Goal: Task Accomplishment & Management: Complete application form

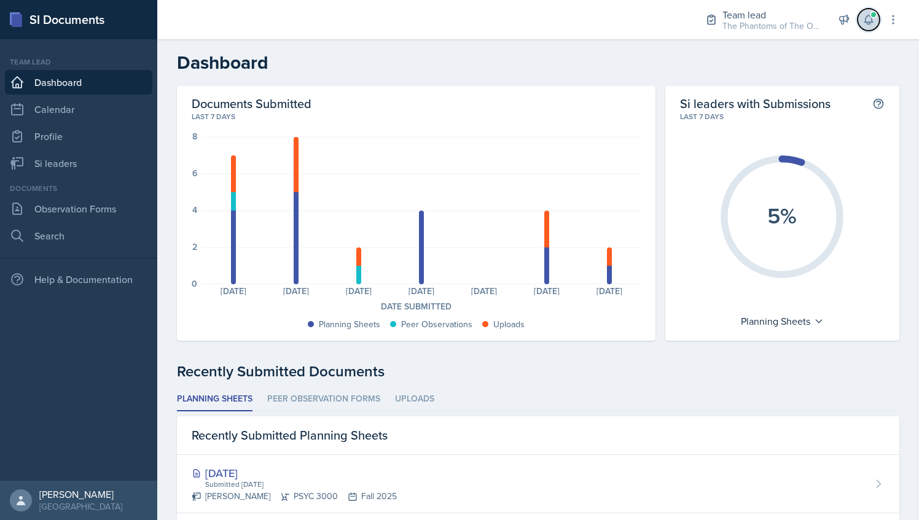
click at [868, 20] on icon at bounding box center [869, 20] width 12 height 12
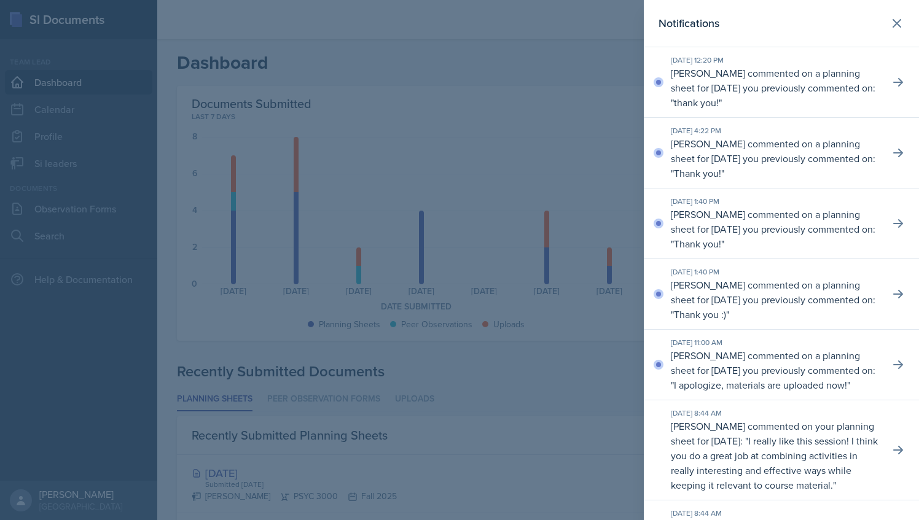
click at [444, 129] on div at bounding box center [459, 260] width 919 height 520
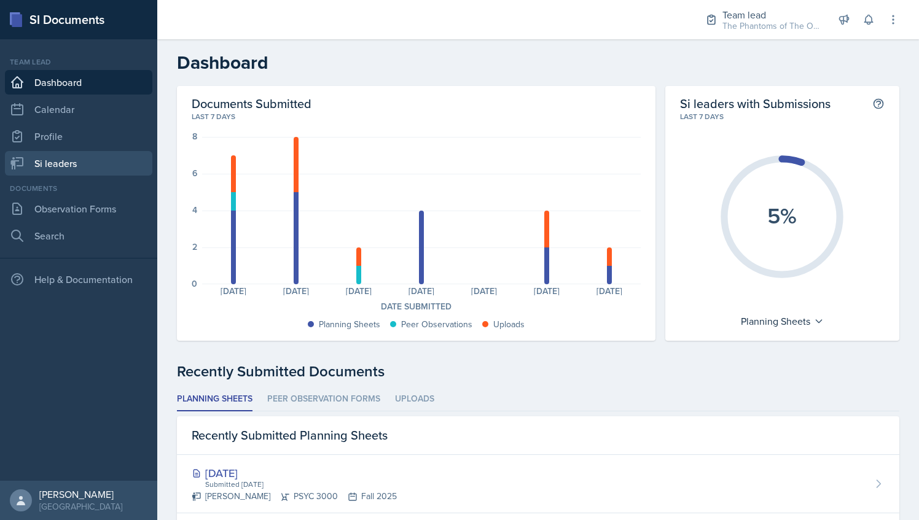
click at [98, 168] on link "Si leaders" at bounding box center [78, 163] width 147 height 25
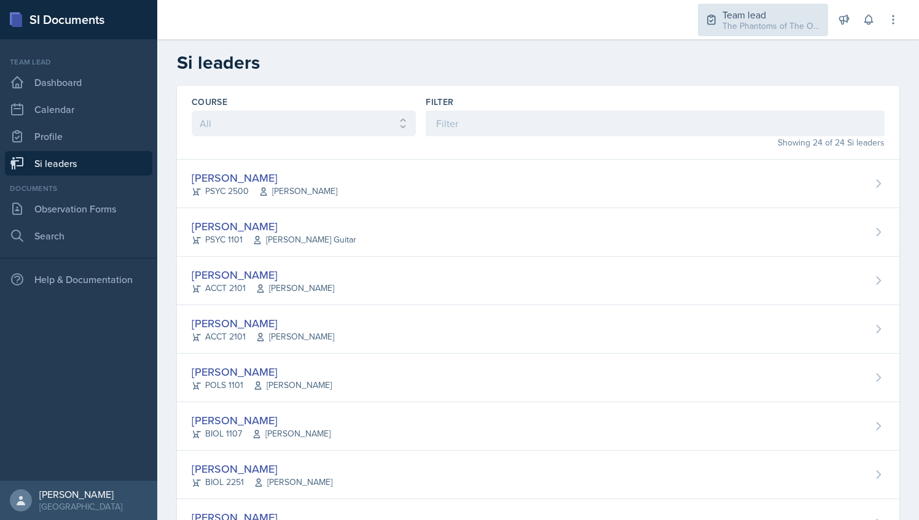
click at [714, 26] on div "Team lead The Phantoms of The Opera / Fall 2025" at bounding box center [763, 20] width 130 height 33
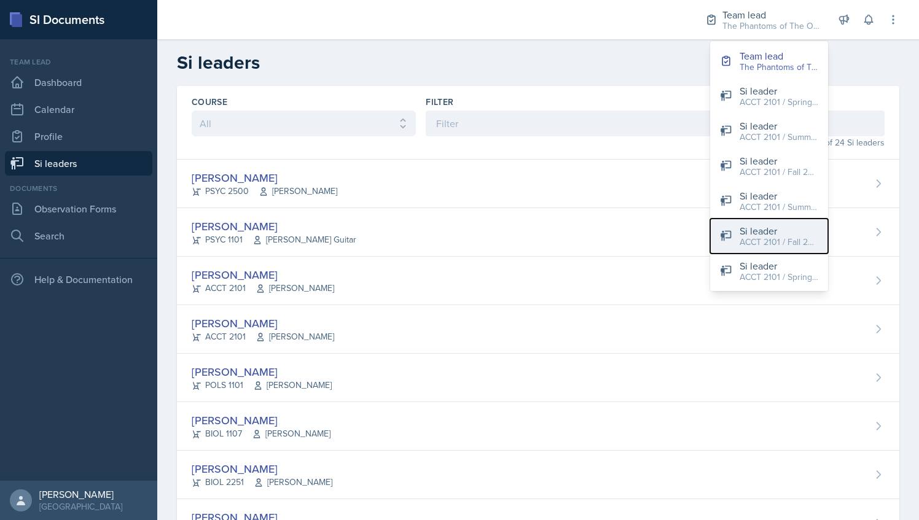
click at [754, 240] on div "ACCT 2101 / Fall 2025" at bounding box center [779, 242] width 79 height 13
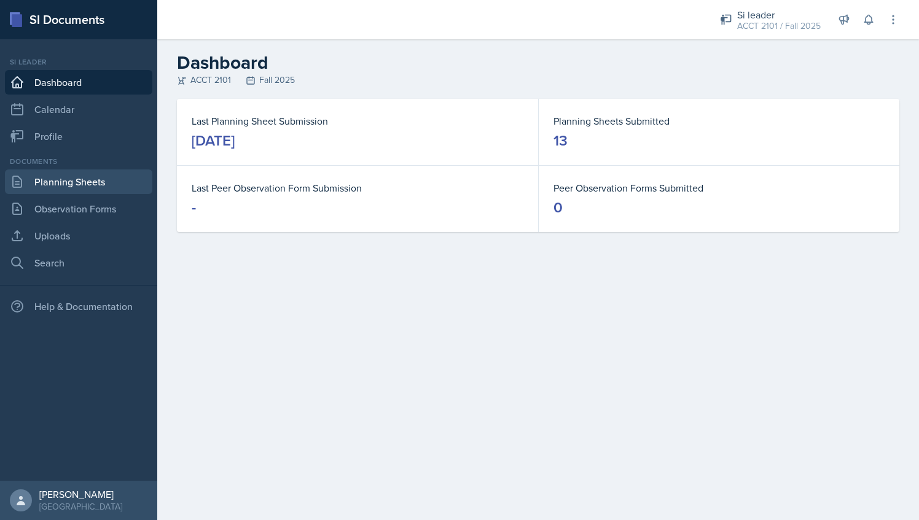
click at [68, 179] on link "Planning Sheets" at bounding box center [78, 182] width 147 height 25
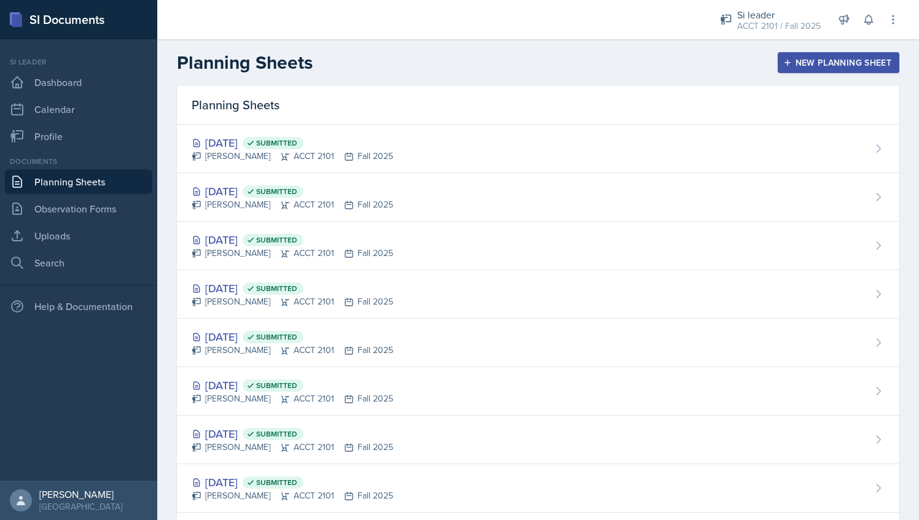
click at [799, 65] on div "New Planning Sheet" at bounding box center [839, 63] width 106 height 10
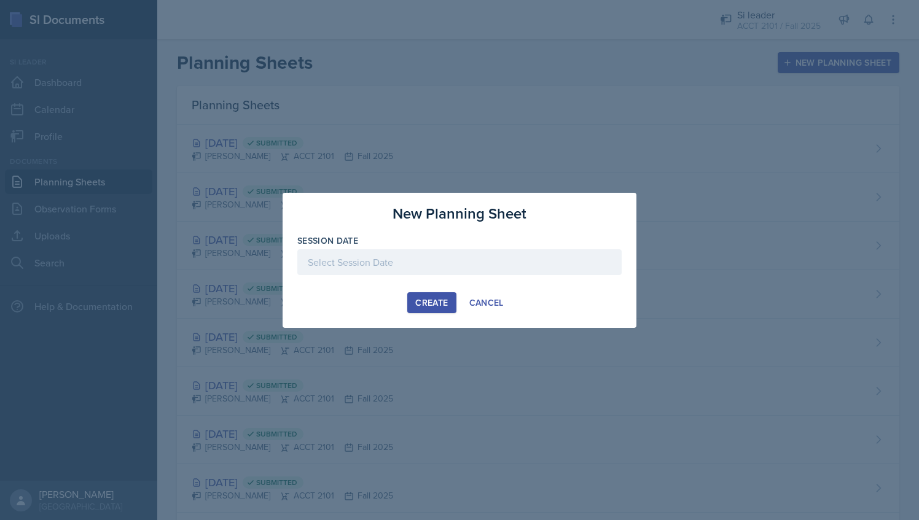
click at [434, 272] on div at bounding box center [459, 262] width 324 height 26
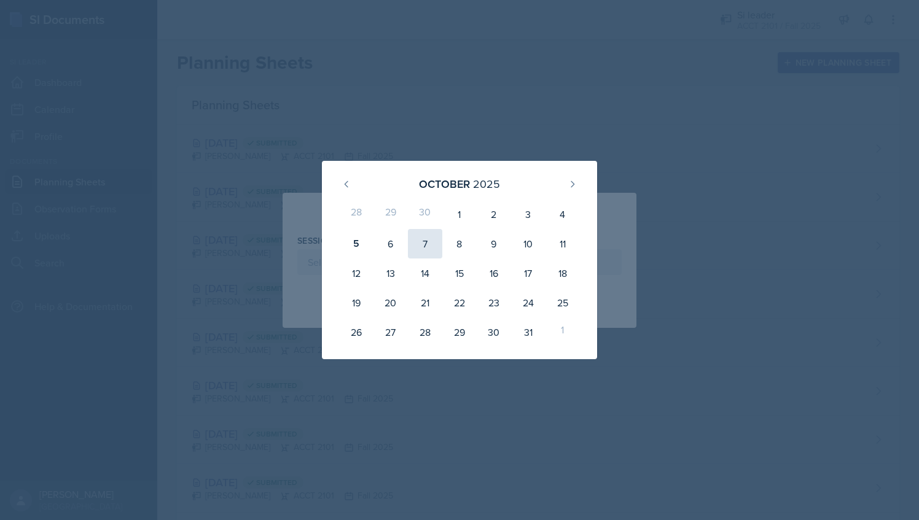
click at [409, 246] on div "7" at bounding box center [425, 243] width 34 height 29
type input "[DATE]"
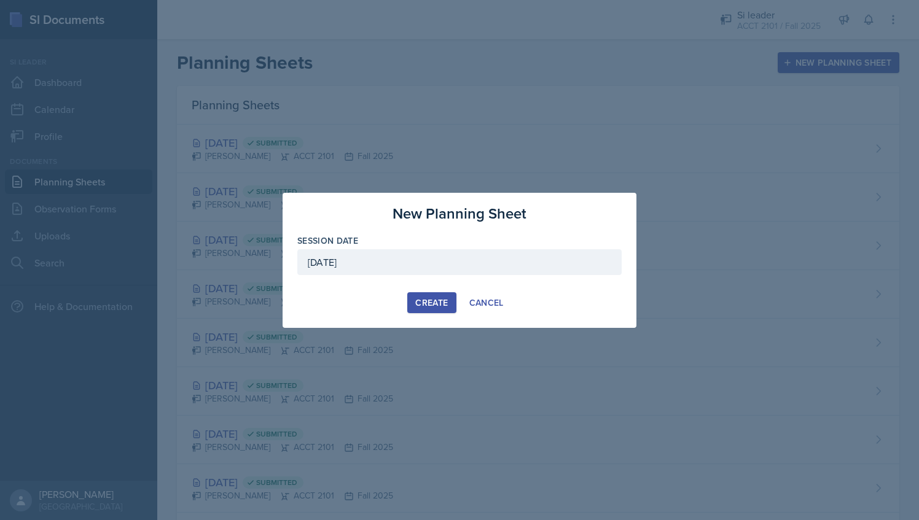
click at [434, 289] on div "New Planning Sheet Session Date [DATE] [DATE] 28 29 30 1 2 3 4 5 6 7 8 9 10 11 …" at bounding box center [460, 260] width 354 height 135
click at [439, 300] on div "Create" at bounding box center [431, 303] width 33 height 10
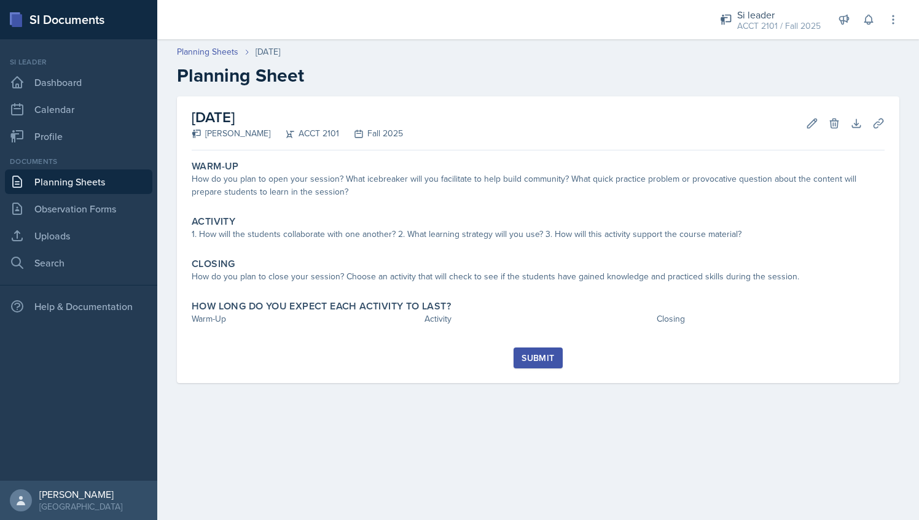
click at [119, 184] on link "Planning Sheets" at bounding box center [78, 182] width 147 height 25
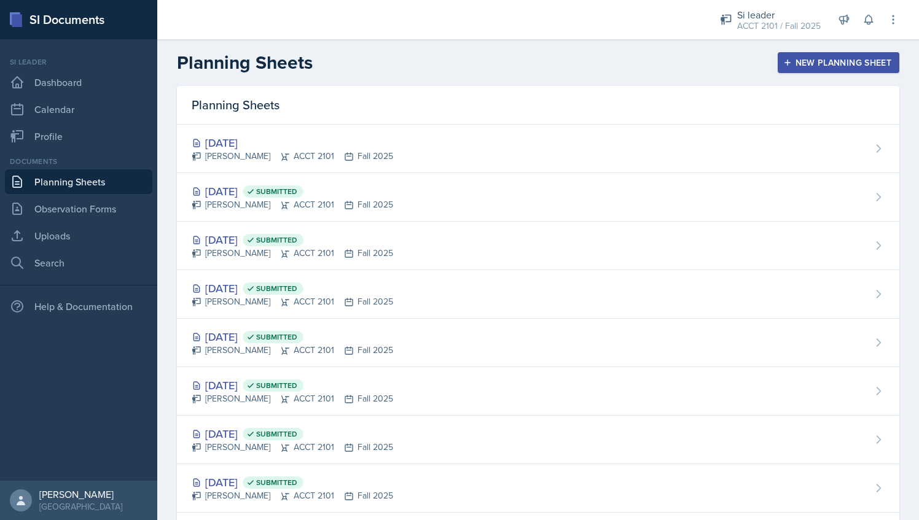
click at [838, 55] on button "New Planning Sheet" at bounding box center [839, 62] width 122 height 21
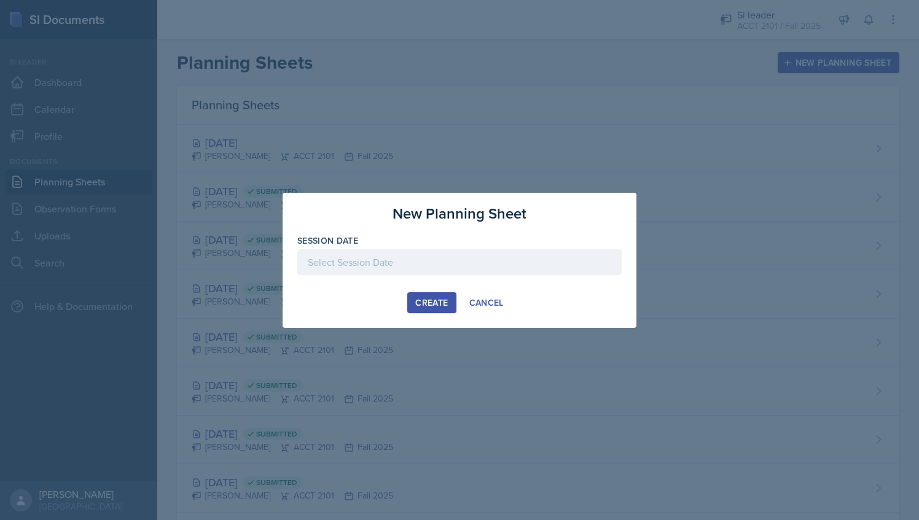
click at [434, 270] on div at bounding box center [459, 262] width 324 height 26
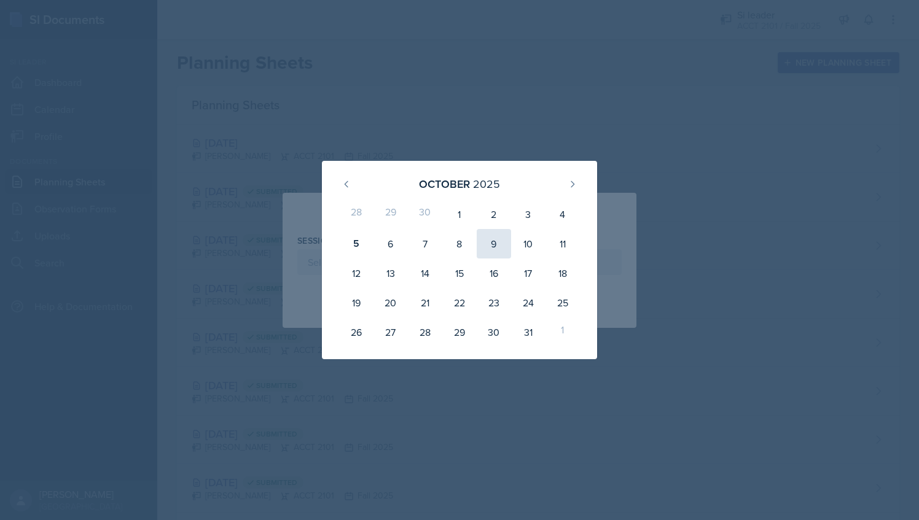
click at [495, 246] on div "9" at bounding box center [494, 243] width 34 height 29
type input "[DATE]"
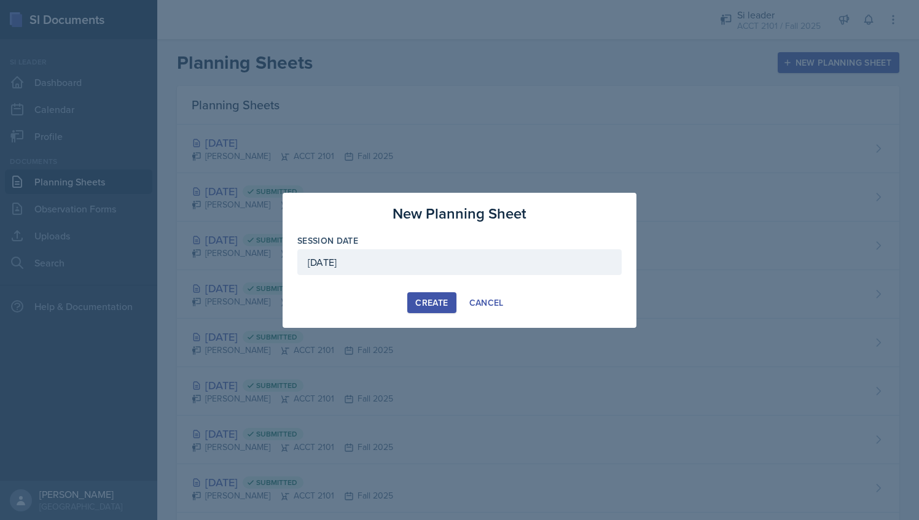
click at [438, 302] on div "Create" at bounding box center [431, 303] width 33 height 10
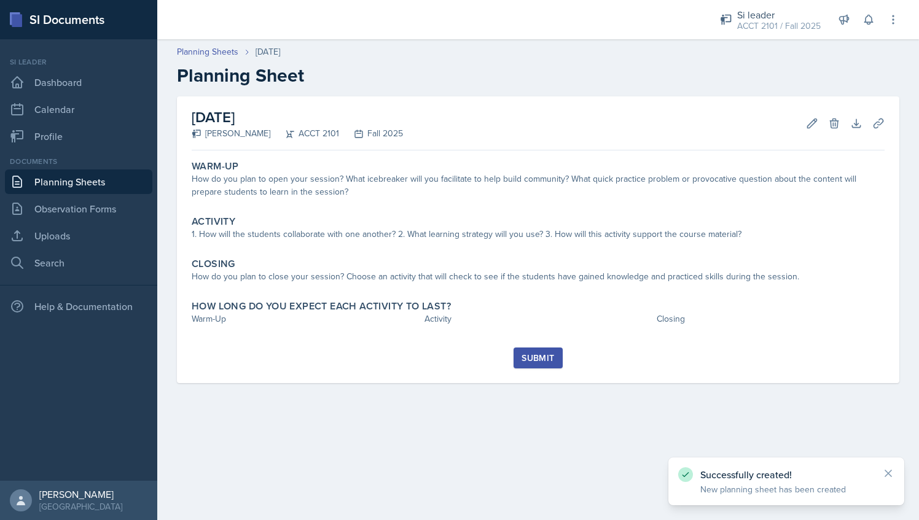
click at [216, 44] on header "Planning Sheets [DATE] Planning Sheet" at bounding box center [538, 66] width 762 height 66
click at [219, 50] on link "Planning Sheets" at bounding box center [207, 51] width 61 height 13
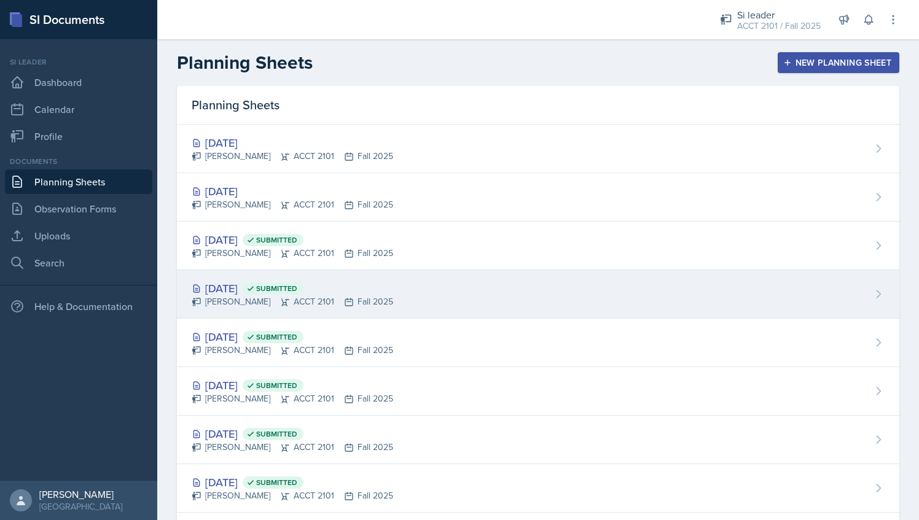
click at [371, 292] on div "[DATE] Submitted" at bounding box center [293, 288] width 202 height 17
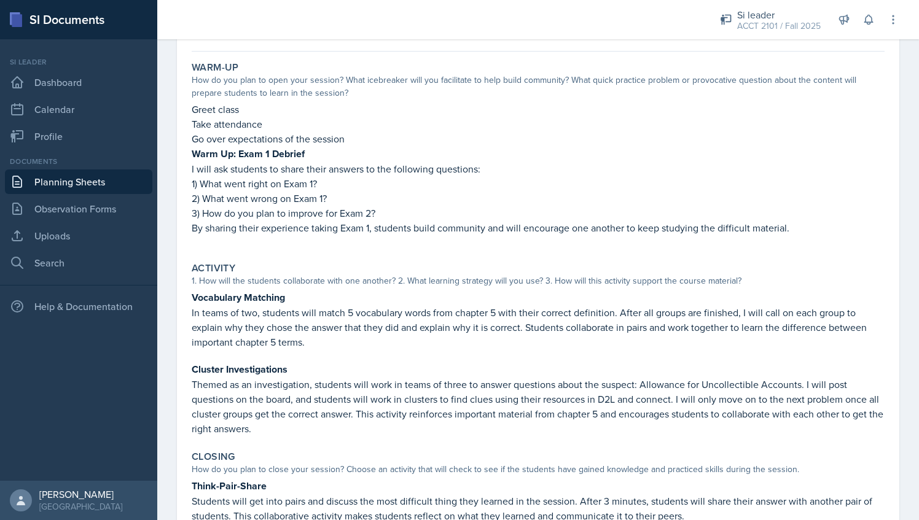
scroll to position [99, 0]
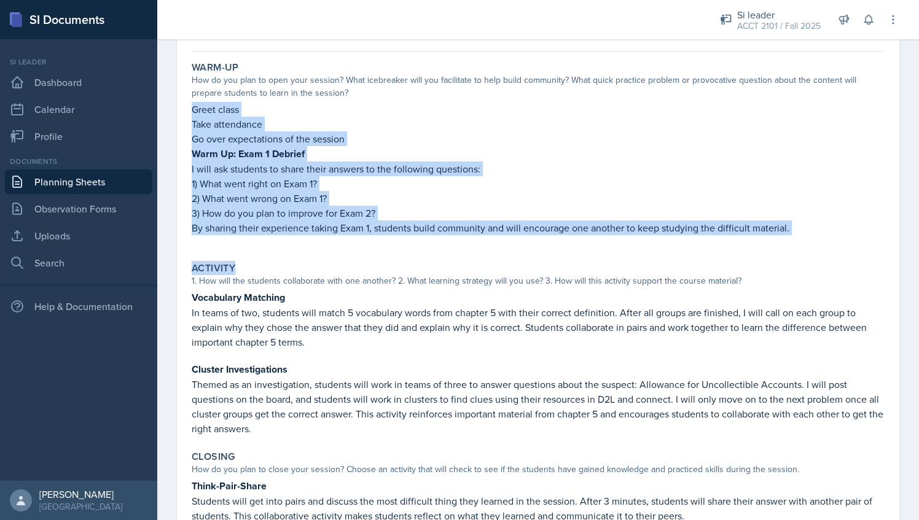
drag, startPoint x: 192, startPoint y: 107, endPoint x: 751, endPoint y: 257, distance: 579.0
click at [751, 257] on div "Warm-Up How do you plan to open your session? What icebreaker will you facilita…" at bounding box center [538, 329] width 693 height 544
click at [502, 270] on div "Activity" at bounding box center [538, 268] width 693 height 12
drag, startPoint x: 194, startPoint y: 108, endPoint x: 804, endPoint y: 222, distance: 620.7
click at [804, 222] on div "Greet class Take attendance Go over expectations of the session Warm Up: Exam 1…" at bounding box center [538, 175] width 693 height 146
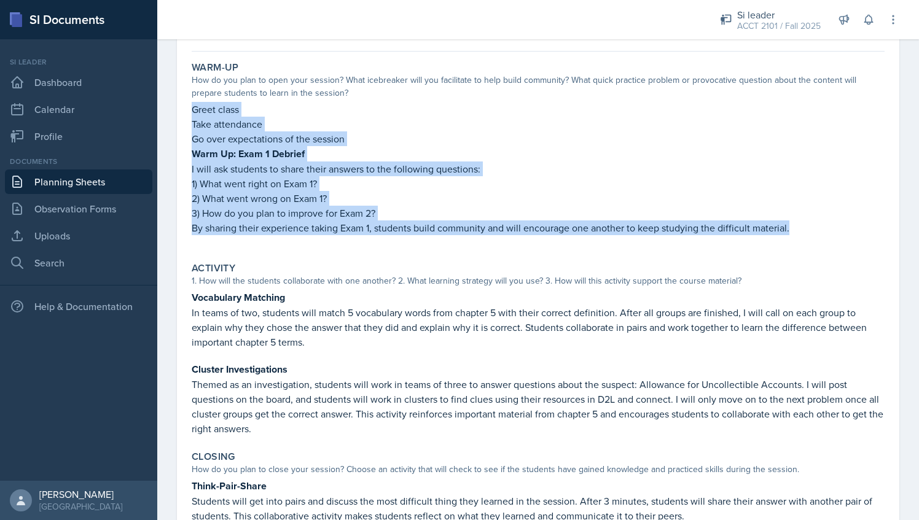
copy div "Greet class Take attendance Go over expectations of the session Warm Up: Exam 1…"
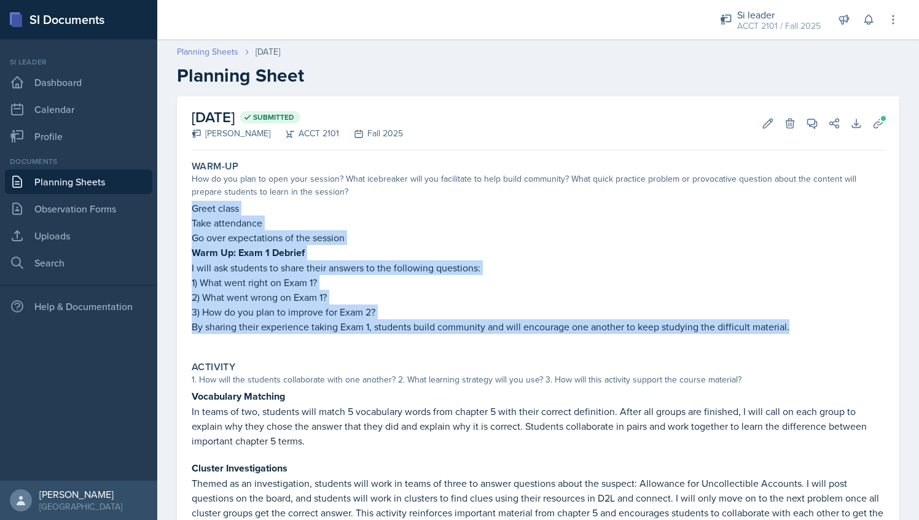
click at [213, 51] on link "Planning Sheets" at bounding box center [207, 51] width 61 height 13
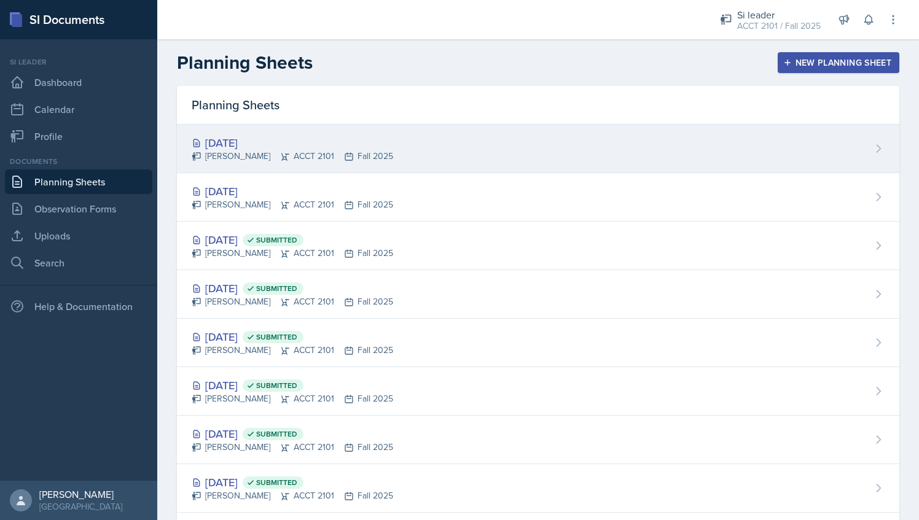
click at [285, 142] on div "[DATE]" at bounding box center [293, 143] width 202 height 17
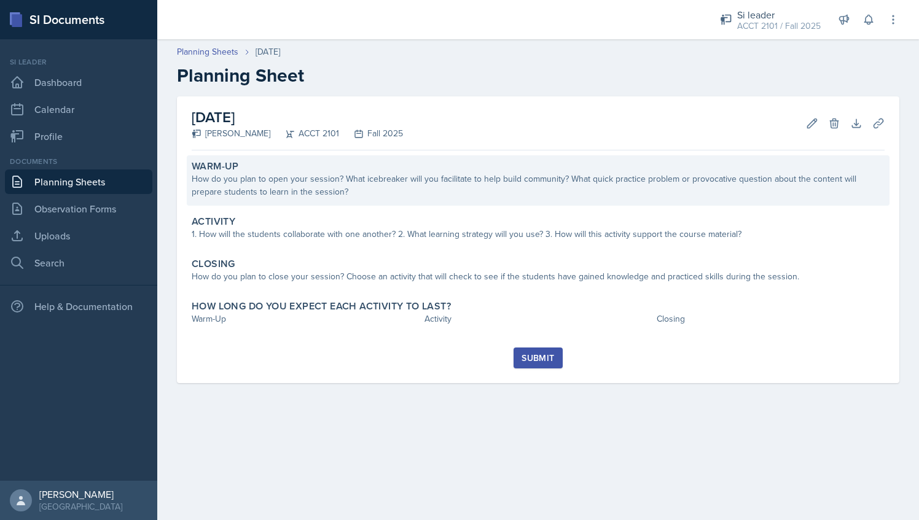
click at [265, 190] on div "How do you plan to open your session? What icebreaker will you facilitate to he…" at bounding box center [538, 186] width 693 height 26
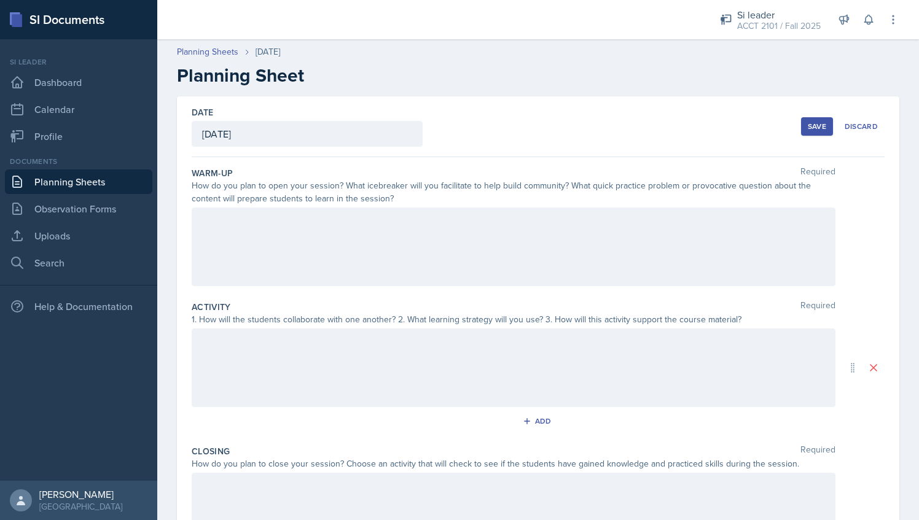
click at [259, 221] on div at bounding box center [514, 247] width 644 height 79
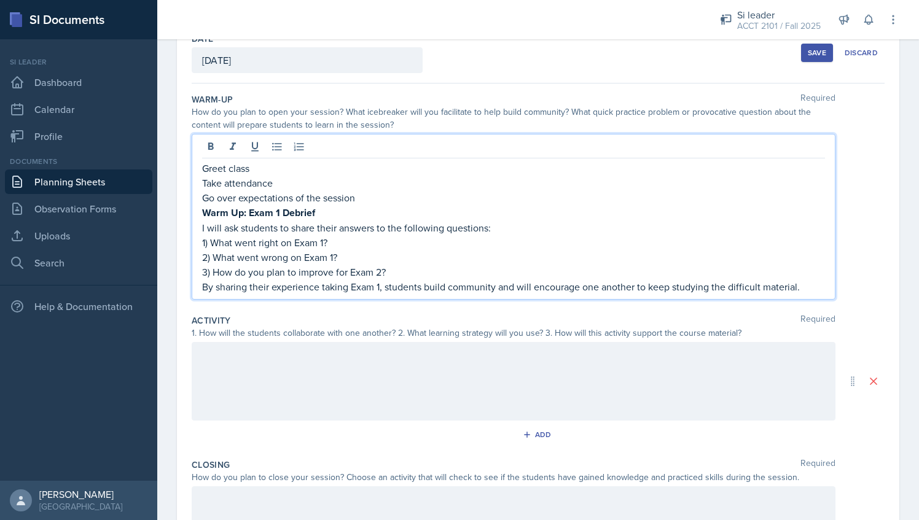
scroll to position [75, 0]
drag, startPoint x: 280, startPoint y: 209, endPoint x: 246, endPoint y: 214, distance: 34.1
click at [246, 214] on strong "Warm Up: Exam 1 Debrief" at bounding box center [258, 212] width 113 height 14
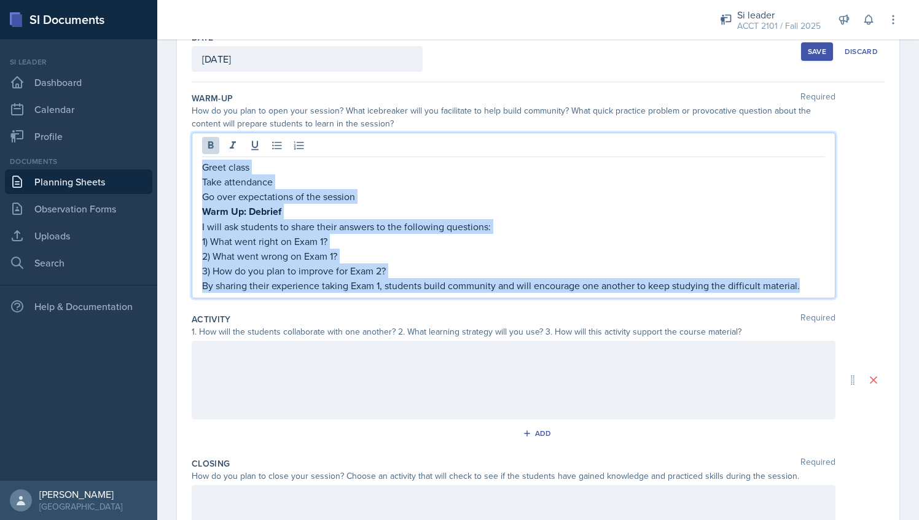
drag, startPoint x: 805, startPoint y: 288, endPoint x: 198, endPoint y: 166, distance: 619.1
click at [198, 166] on div "Greet class Take attendance Go over expectations of the session Warm Up: [PERSO…" at bounding box center [514, 216] width 644 height 166
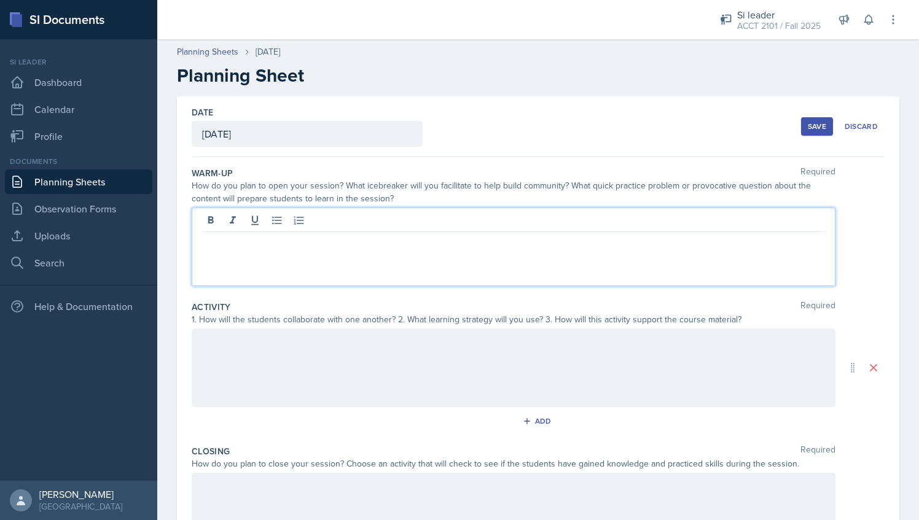
scroll to position [0, 0]
click at [227, 55] on link "Planning Sheets" at bounding box center [207, 51] width 61 height 13
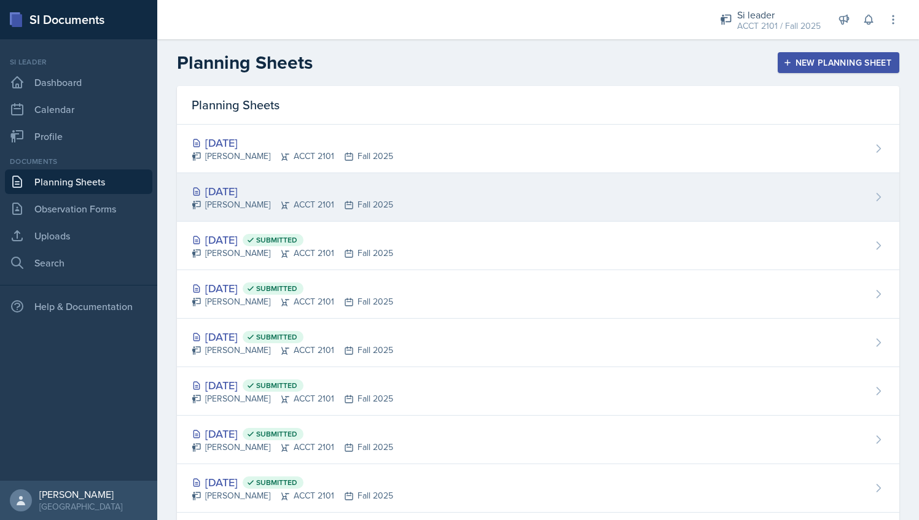
click at [280, 206] on icon at bounding box center [285, 205] width 10 height 10
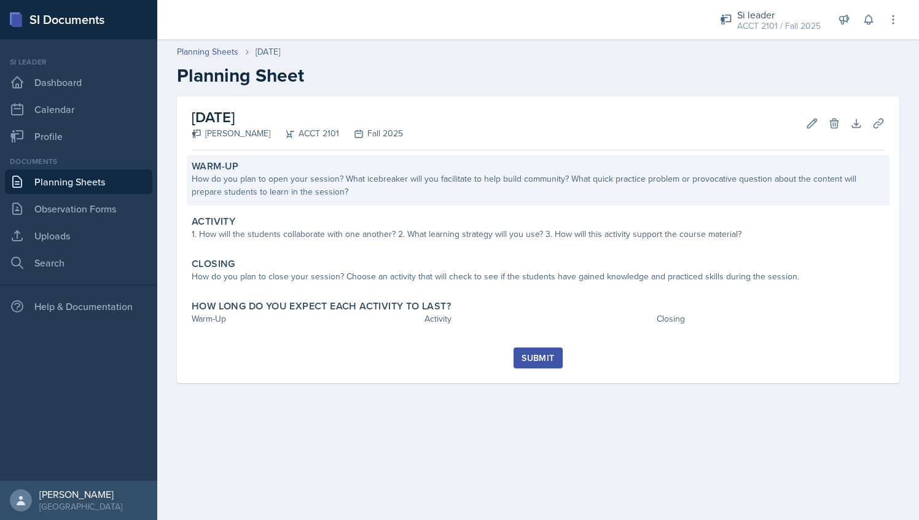
click at [272, 190] on div "How do you plan to open your session? What icebreaker will you facilitate to he…" at bounding box center [538, 186] width 693 height 26
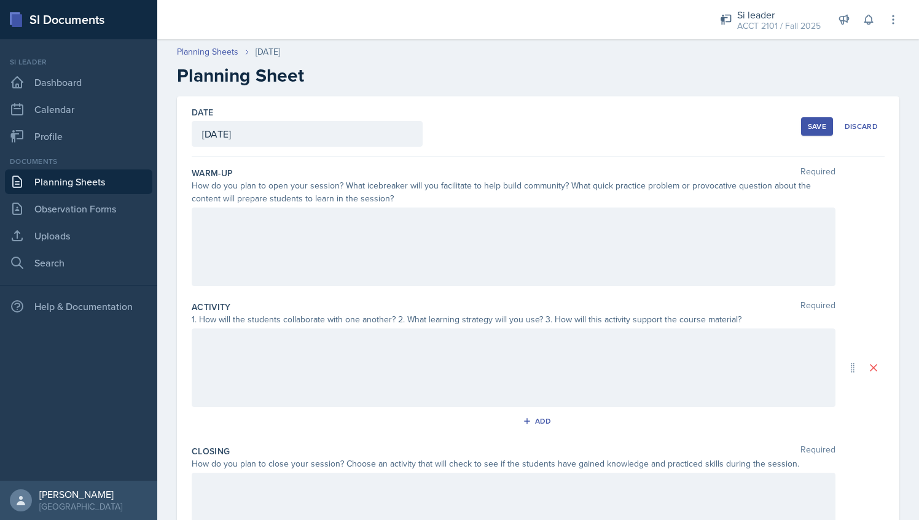
click at [293, 221] on div at bounding box center [514, 247] width 644 height 79
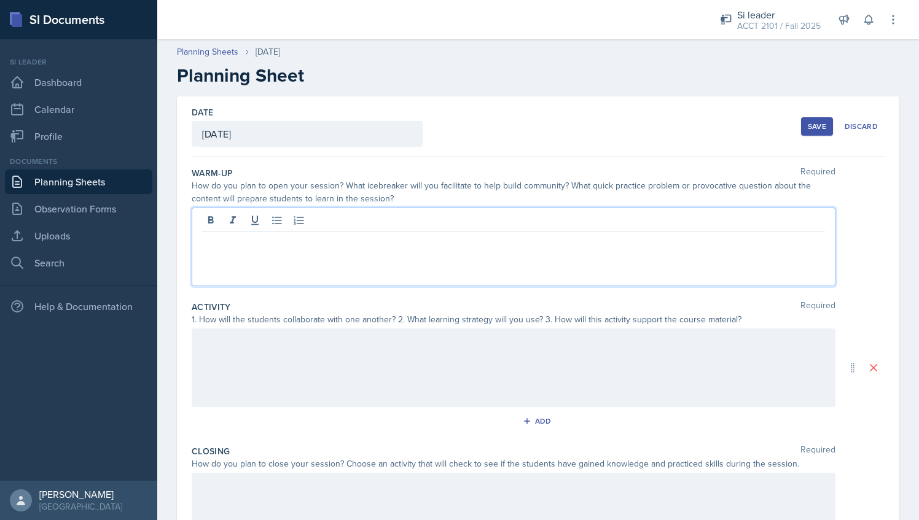
paste div
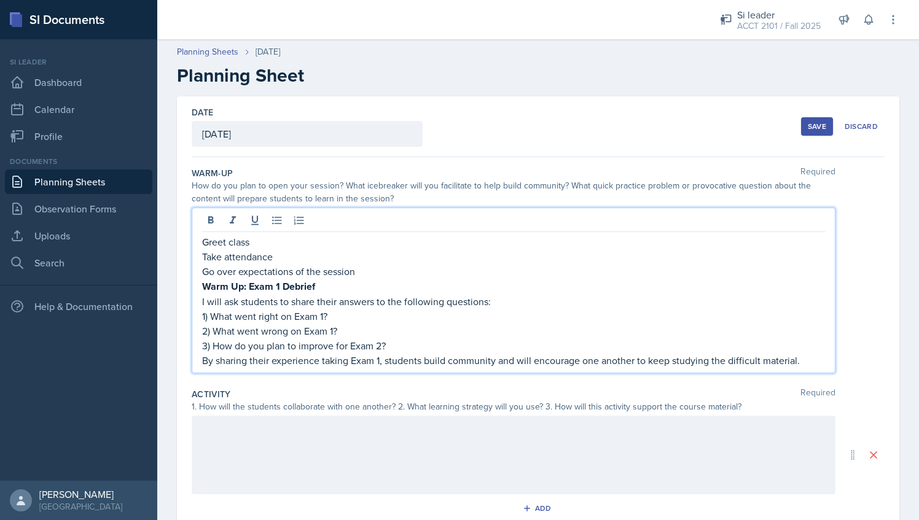
click at [278, 286] on strong "Warm Up: Exam 1 Debrief" at bounding box center [258, 287] width 113 height 14
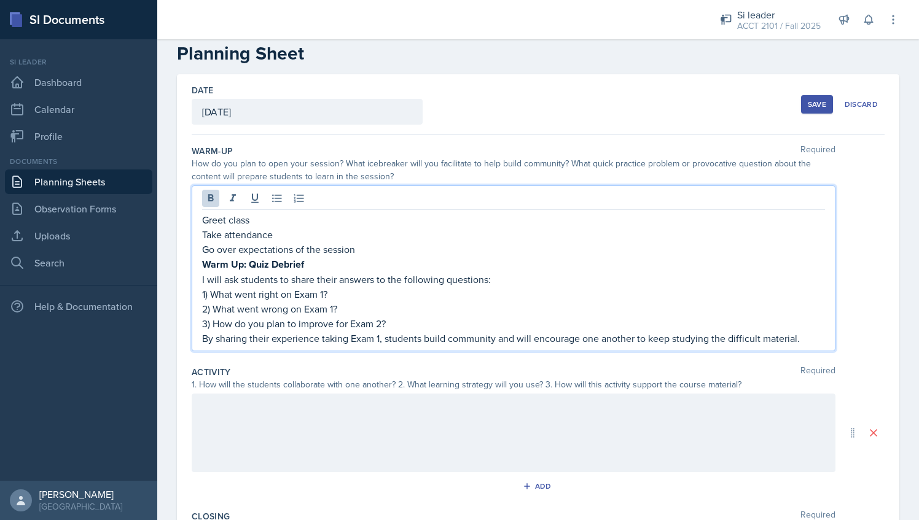
scroll to position [33, 0]
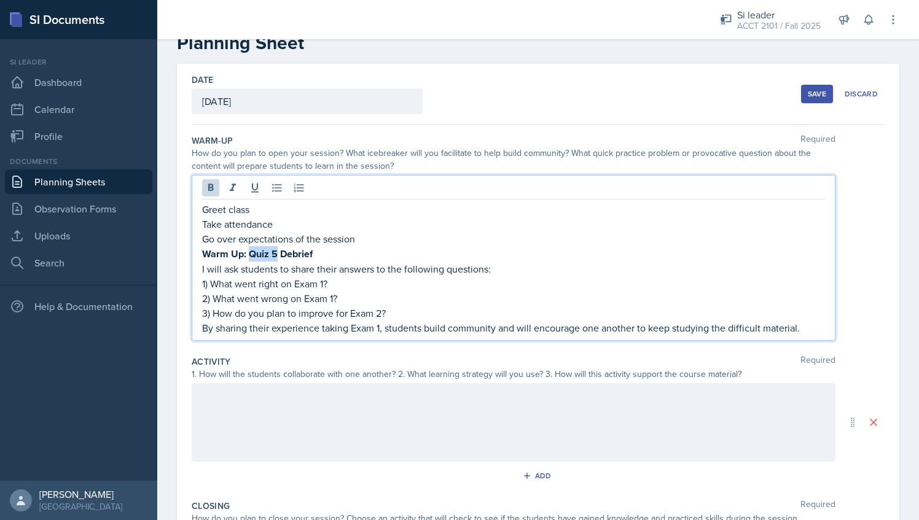
drag, startPoint x: 248, startPoint y: 251, endPoint x: 277, endPoint y: 248, distance: 29.0
click at [277, 248] on strong "Warm Up: Quiz 5 Debrief" at bounding box center [257, 254] width 111 height 14
copy strong "Quiz 5"
drag, startPoint x: 295, startPoint y: 281, endPoint x: 324, endPoint y: 283, distance: 28.9
click at [324, 283] on p "1) What went right on Exam 1?" at bounding box center [513, 283] width 623 height 15
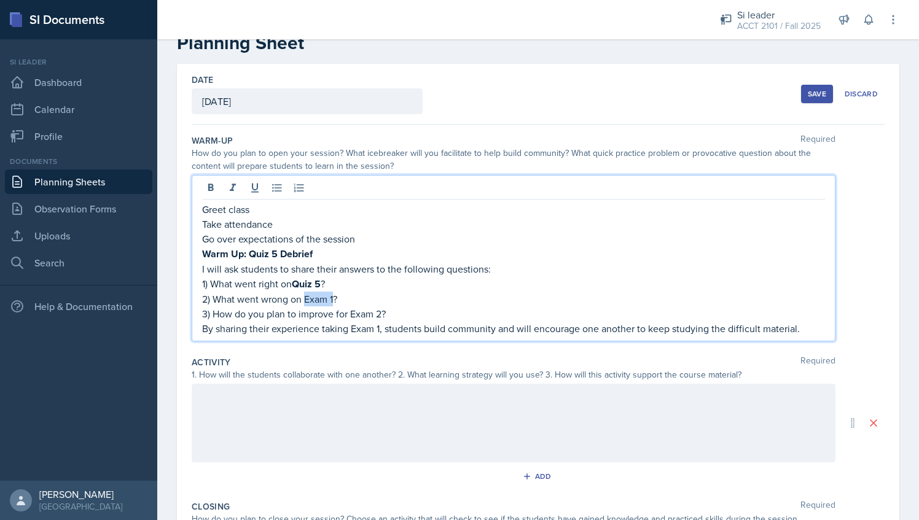
drag, startPoint x: 304, startPoint y: 296, endPoint x: 334, endPoint y: 296, distance: 30.1
click at [334, 296] on p "2) What went wrong on Exam 1?" at bounding box center [513, 299] width 623 height 15
drag, startPoint x: 353, startPoint y: 313, endPoint x: 381, endPoint y: 312, distance: 28.3
click at [381, 312] on p "3) How do you plan to improve for Exam 2?" at bounding box center [513, 314] width 623 height 15
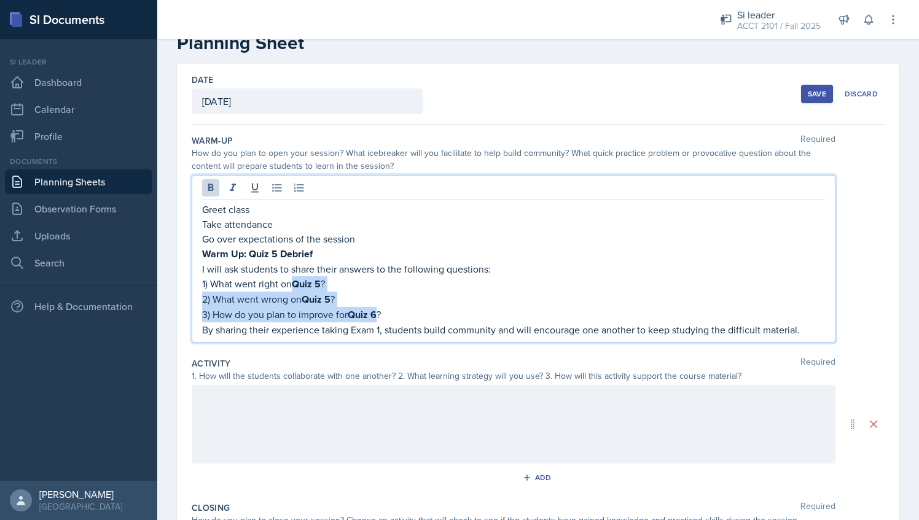
drag, startPoint x: 294, startPoint y: 283, endPoint x: 381, endPoint y: 307, distance: 90.6
click at [381, 307] on div "Greet class Take attendance Go over expectations of the session Warm Up: Quiz 5…" at bounding box center [513, 269] width 623 height 135
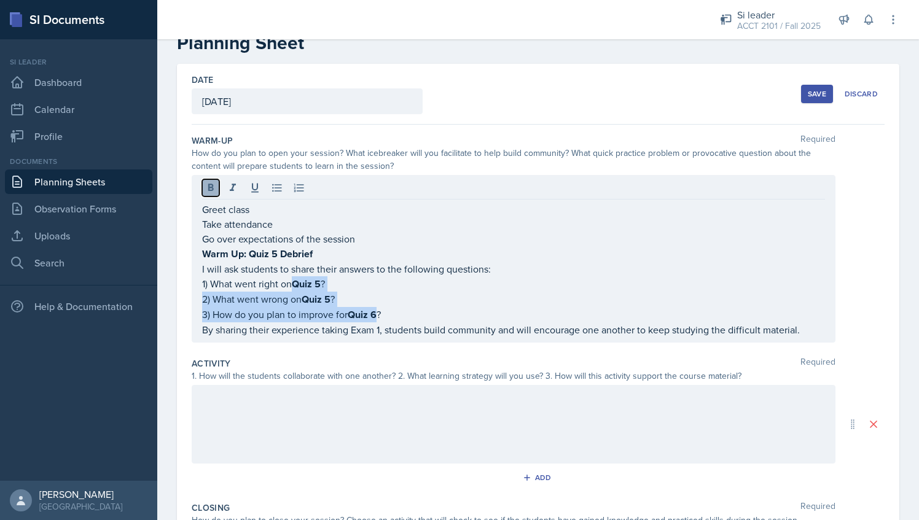
click at [210, 186] on icon at bounding box center [211, 187] width 6 height 7
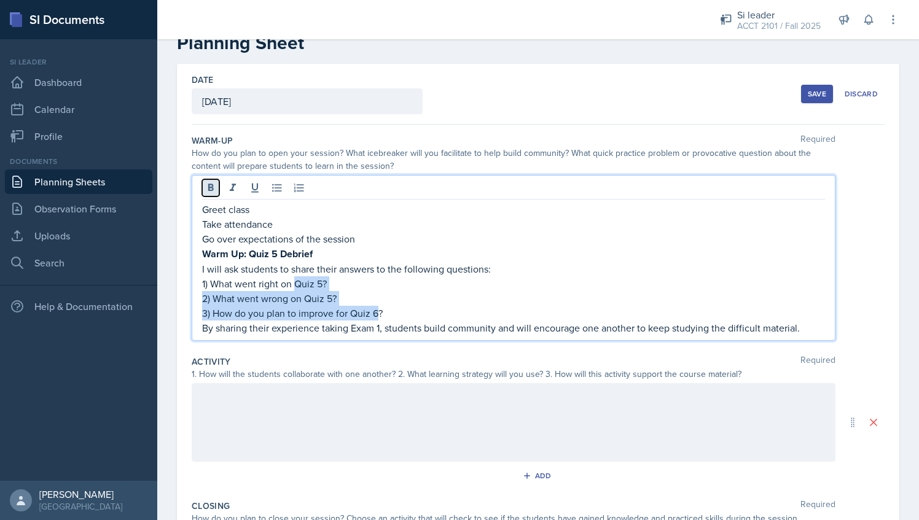
click at [210, 186] on icon at bounding box center [211, 187] width 6 height 7
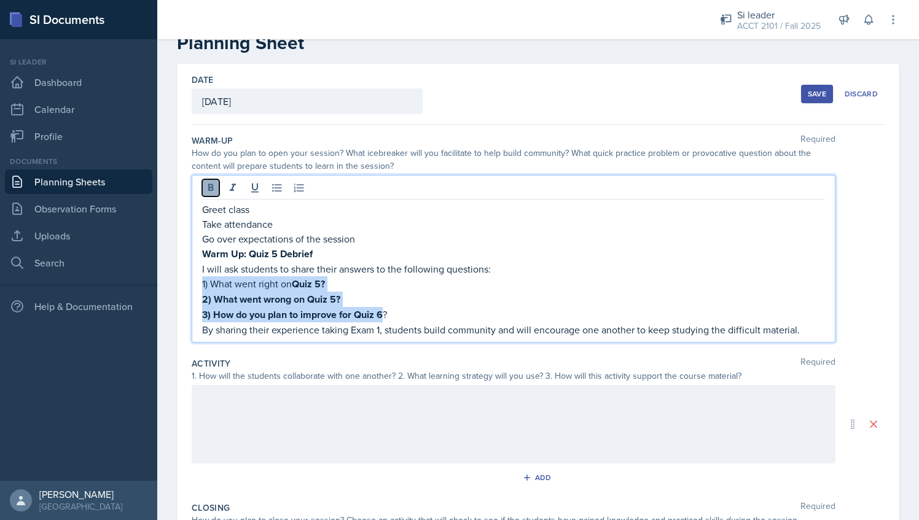
click at [210, 186] on icon at bounding box center [211, 187] width 6 height 7
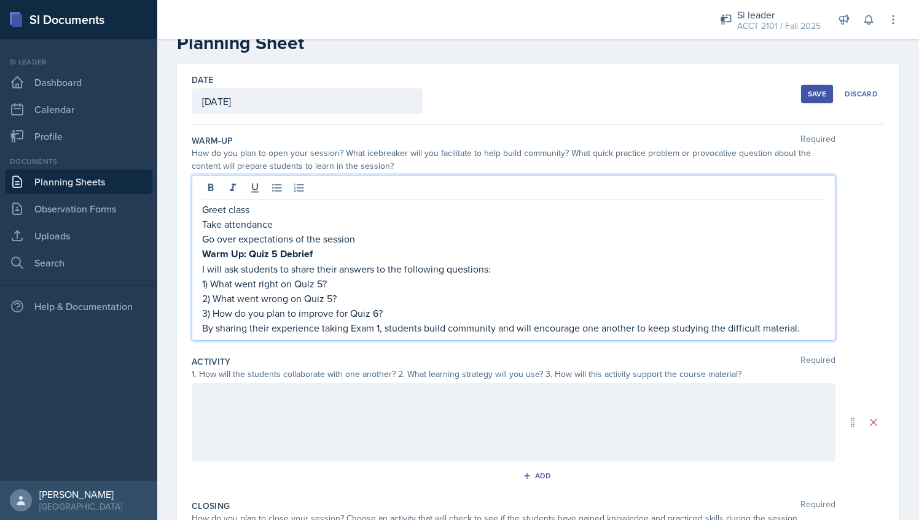
click at [420, 313] on p "3) How do you plan to improve for Quiz 6?" at bounding box center [513, 313] width 623 height 15
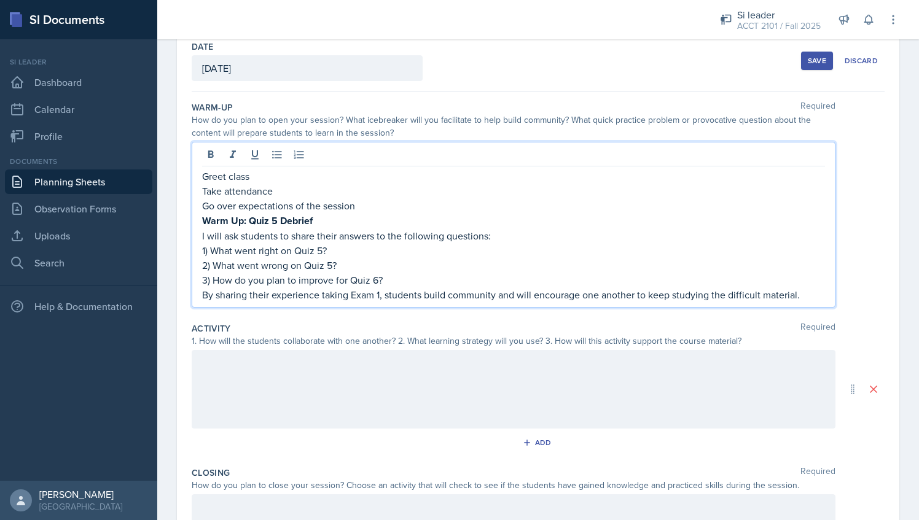
scroll to position [84, 0]
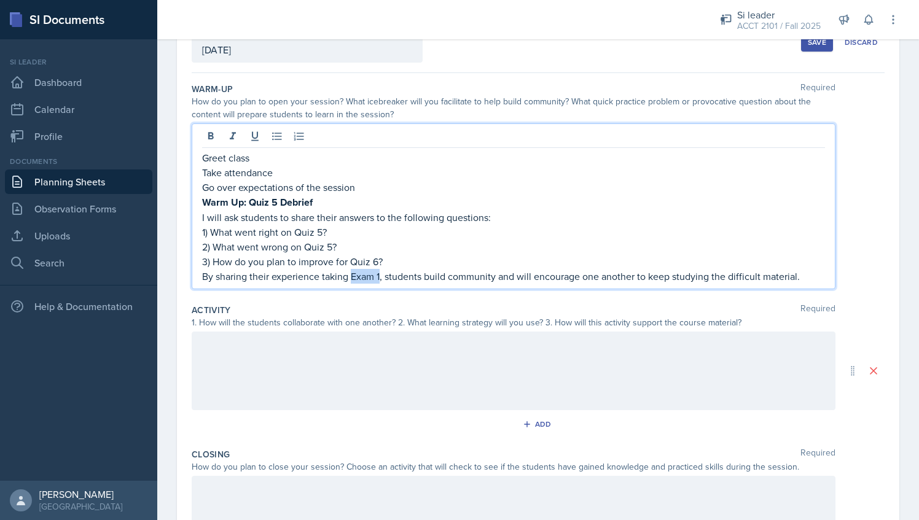
drag, startPoint x: 351, startPoint y: 278, endPoint x: 381, endPoint y: 276, distance: 29.5
click at [381, 276] on p "By sharing their experience taking Exam 1, students build community and will en…" at bounding box center [513, 276] width 623 height 15
click at [326, 316] on div "1. How will the students collaborate with one another? 2. What learning strateg…" at bounding box center [514, 322] width 644 height 13
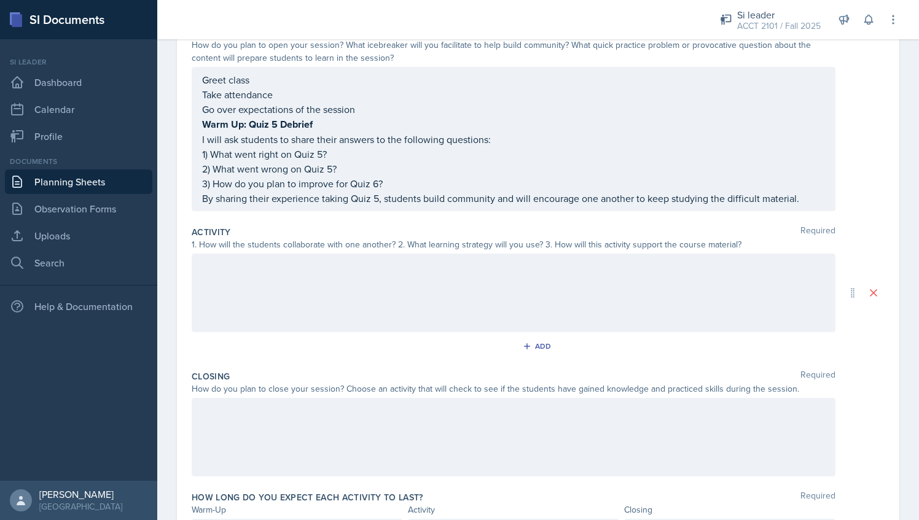
click at [351, 275] on div at bounding box center [514, 293] width 644 height 79
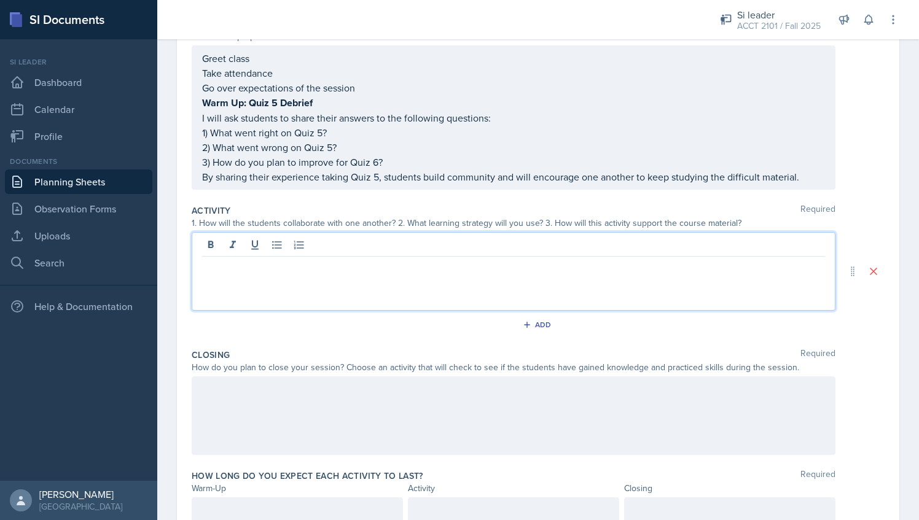
scroll to position [0, 0]
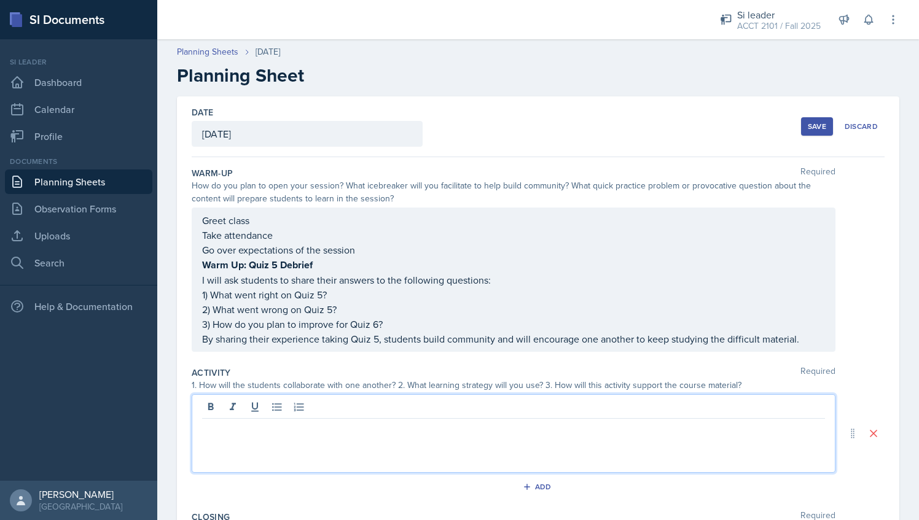
click at [813, 120] on button "Save" at bounding box center [817, 126] width 32 height 18
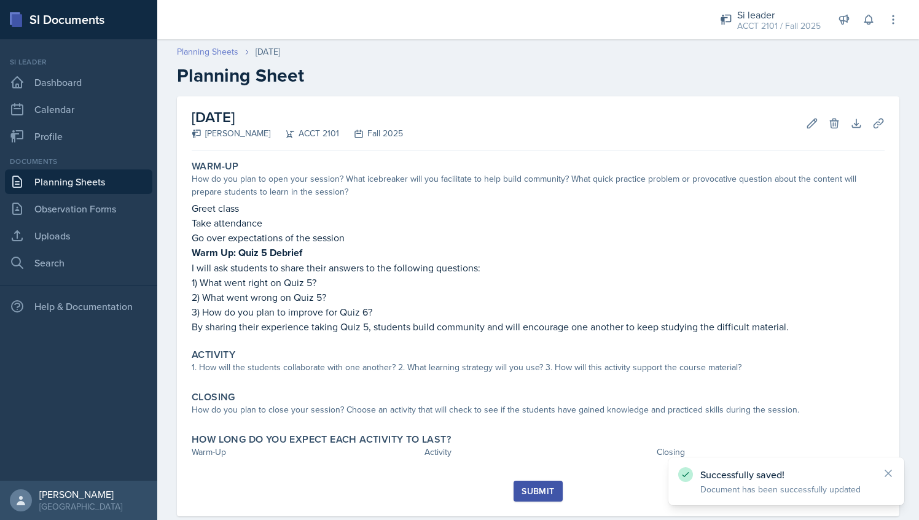
click at [214, 51] on link "Planning Sheets" at bounding box center [207, 51] width 61 height 13
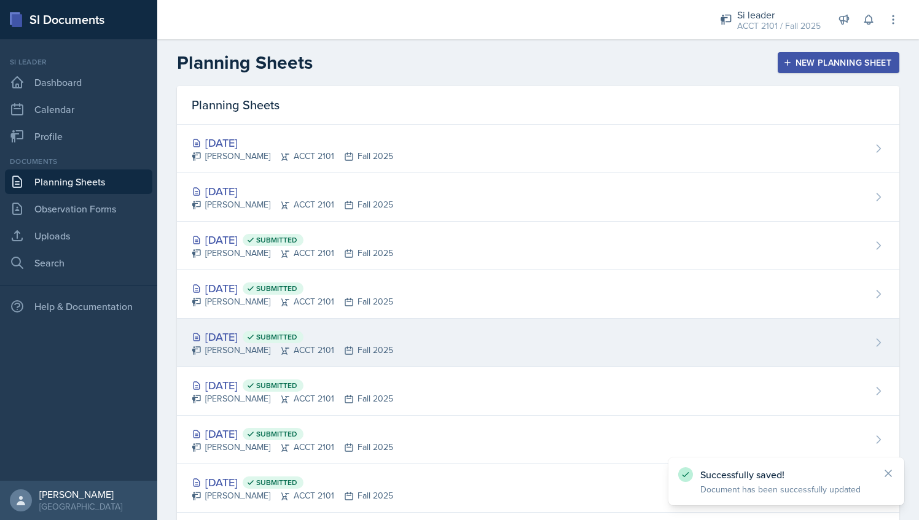
click at [245, 342] on div "[DATE] Submitted" at bounding box center [293, 337] width 202 height 17
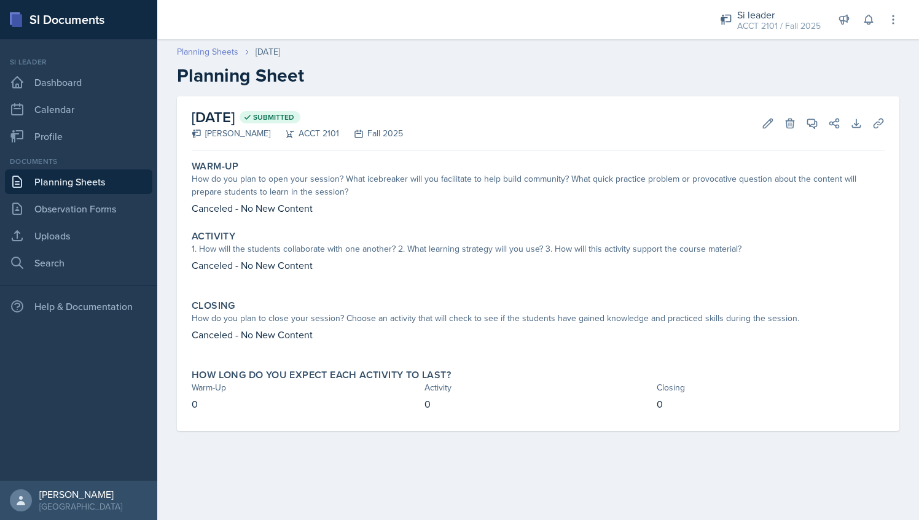
click at [224, 52] on link "Planning Sheets" at bounding box center [207, 51] width 61 height 13
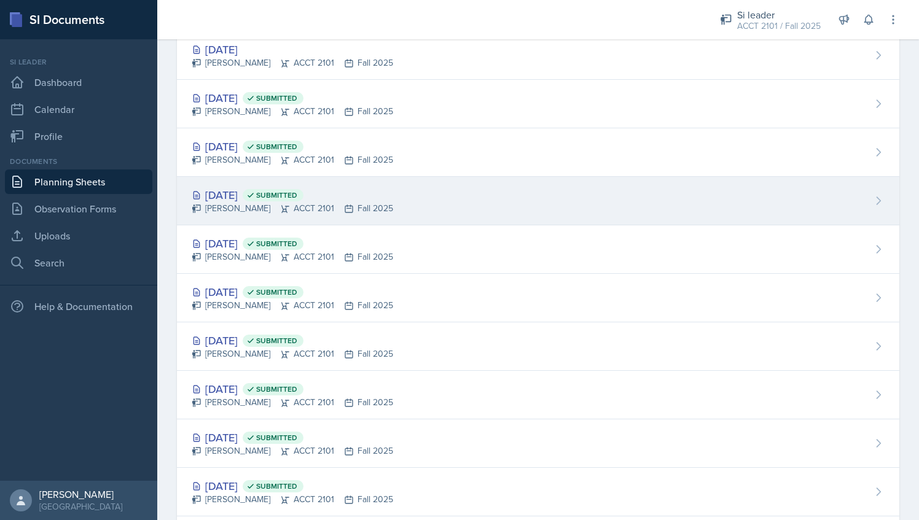
scroll to position [143, 0]
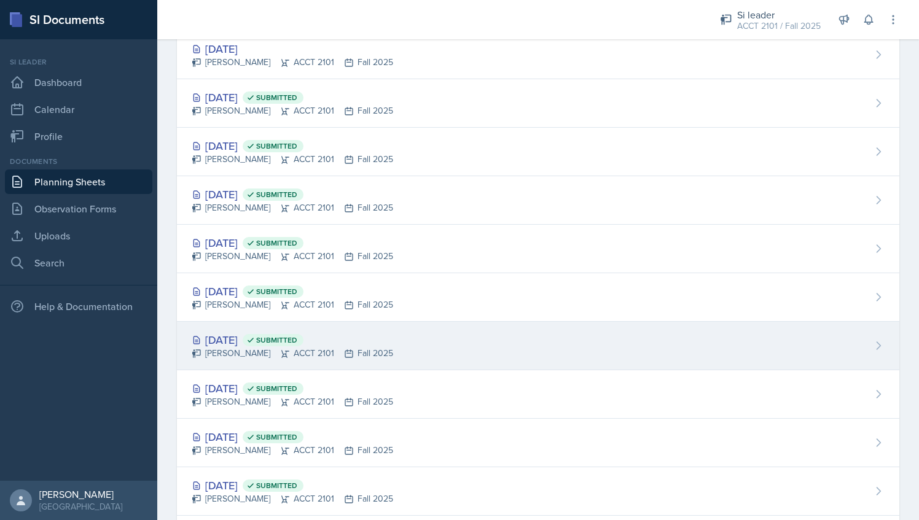
click at [264, 339] on div "[DATE] Submitted" at bounding box center [293, 340] width 202 height 17
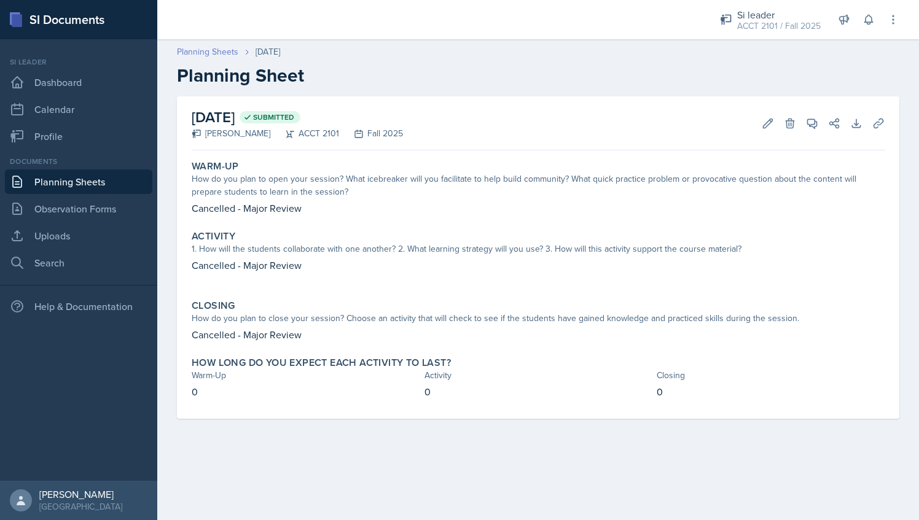
click at [228, 50] on link "Planning Sheets" at bounding box center [207, 51] width 61 height 13
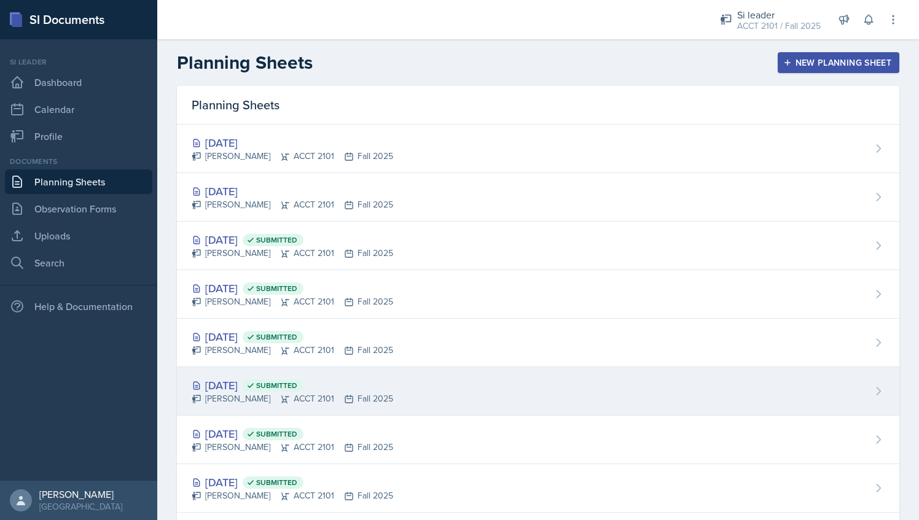
click at [236, 401] on div "[PERSON_NAME] ACCT 2101 Fall 2025" at bounding box center [293, 399] width 202 height 13
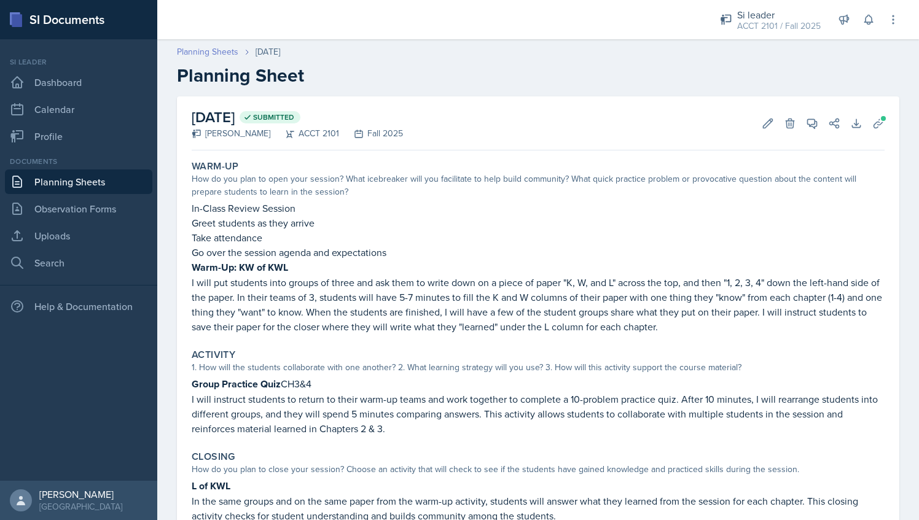
click at [213, 52] on link "Planning Sheets" at bounding box center [207, 51] width 61 height 13
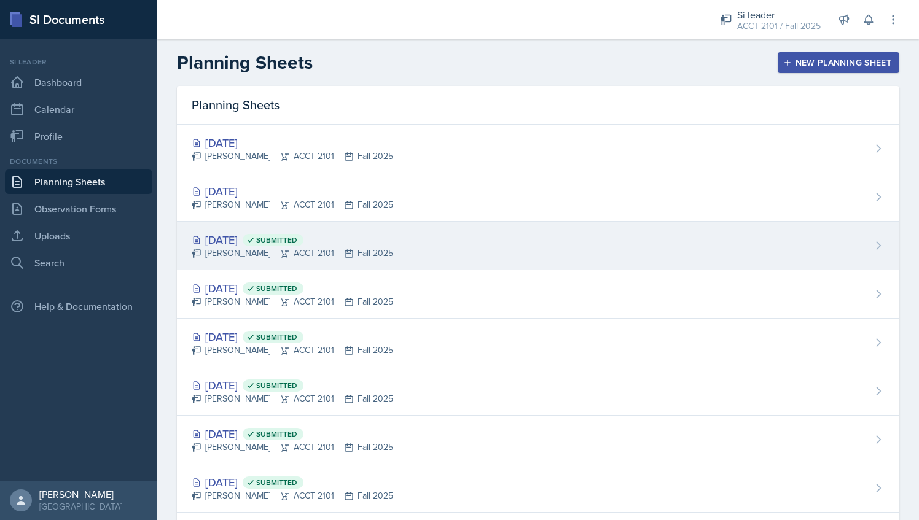
click at [399, 241] on div "[DATE] Submitted [PERSON_NAME] ACCT 2101 Fall 2025" at bounding box center [538, 246] width 723 height 49
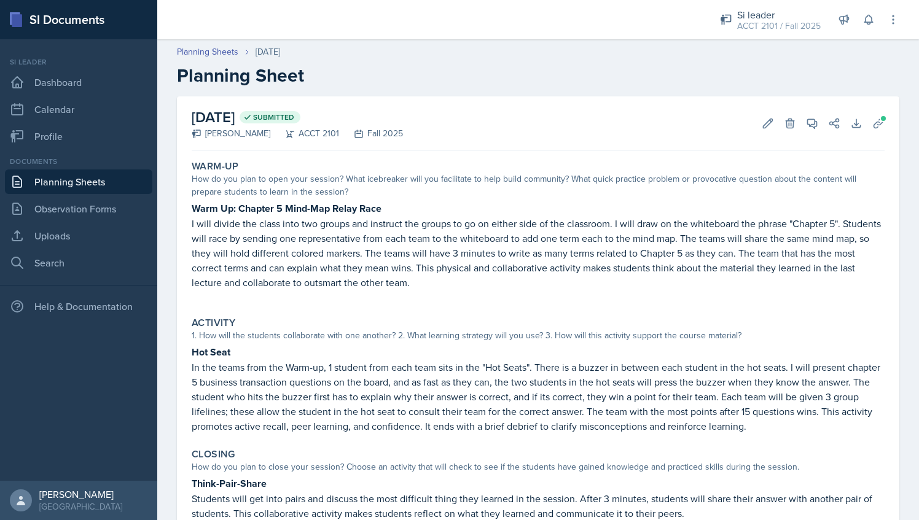
scroll to position [118, 0]
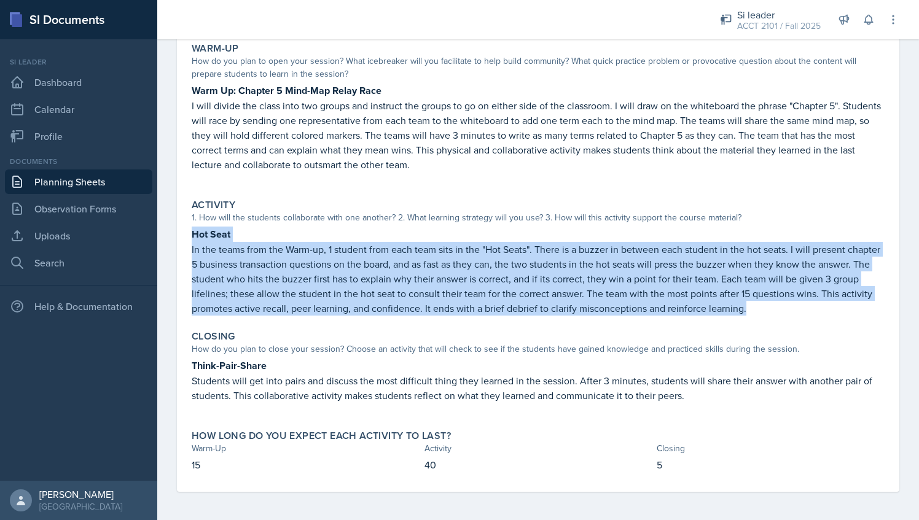
drag, startPoint x: 190, startPoint y: 232, endPoint x: 883, endPoint y: 304, distance: 696.8
click at [883, 304] on div "[DATE] Submitted [PERSON_NAME] ACCT 2101 Fall 2025 Edit Delete View Comments Co…" at bounding box center [538, 235] width 723 height 514
copy div "Hot Seat In the teams from the Warm-up, 1 student from each team sits in the "H…"
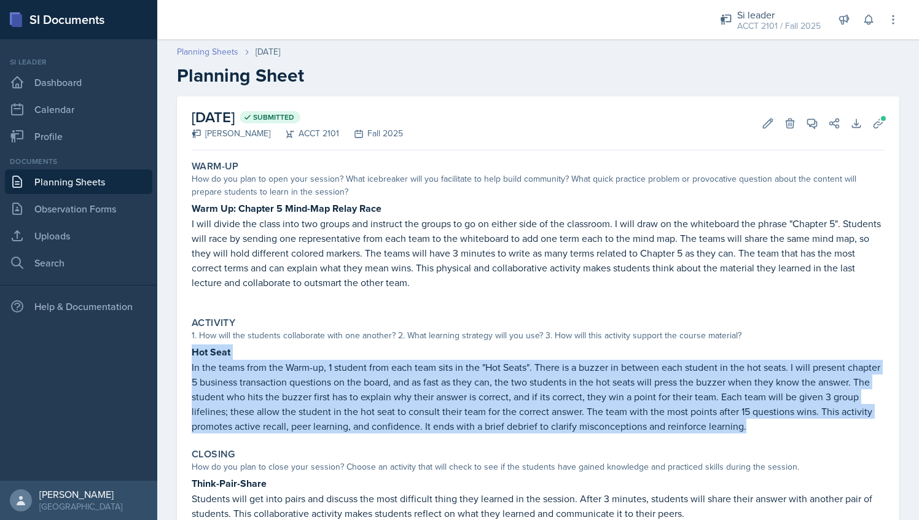
click at [221, 47] on link "Planning Sheets" at bounding box center [207, 51] width 61 height 13
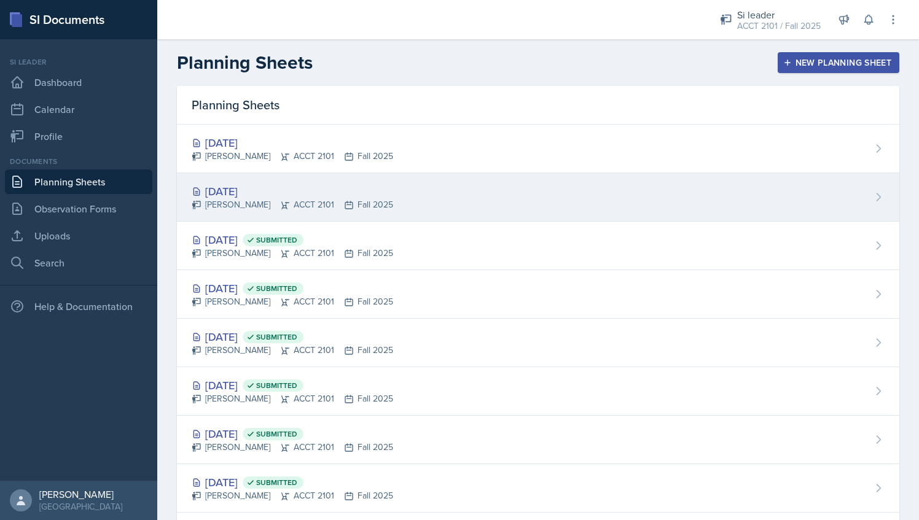
click at [345, 206] on icon at bounding box center [348, 205] width 7 height 7
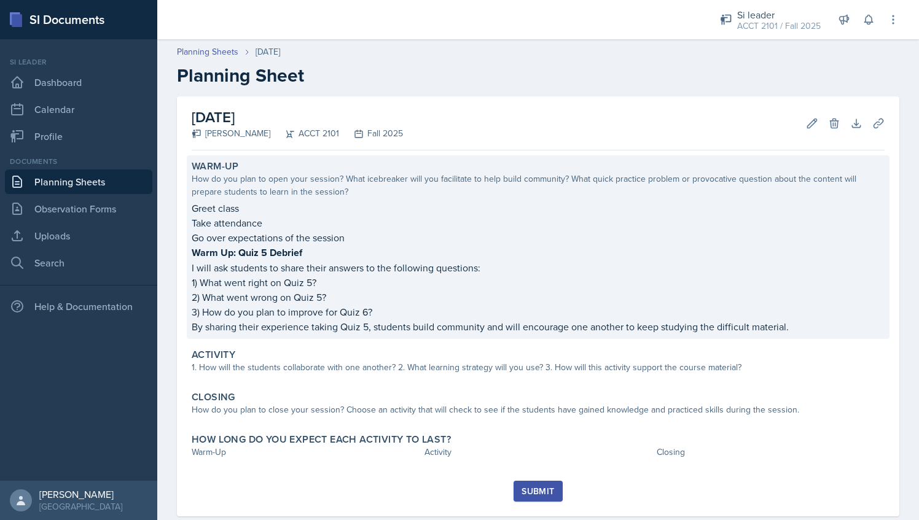
scroll to position [25, 0]
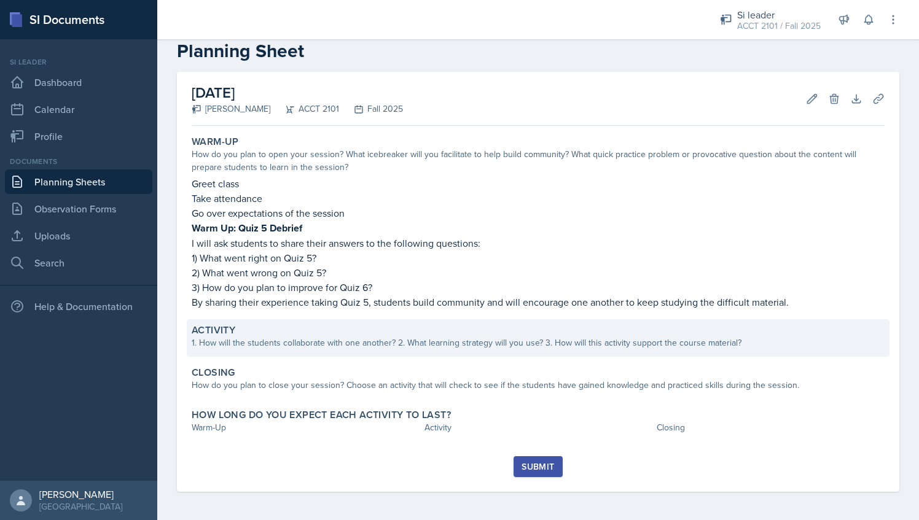
click at [267, 343] on div "1. How will the students collaborate with one another? 2. What learning strateg…" at bounding box center [538, 343] width 693 height 13
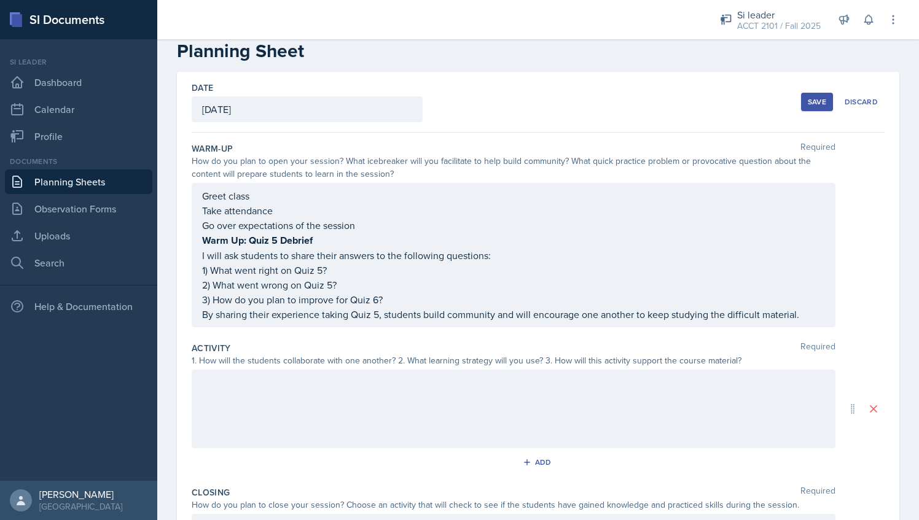
click at [286, 359] on div "1. How will the students collaborate with one another? 2. What learning strateg…" at bounding box center [514, 360] width 644 height 13
click at [285, 384] on div at bounding box center [514, 409] width 644 height 79
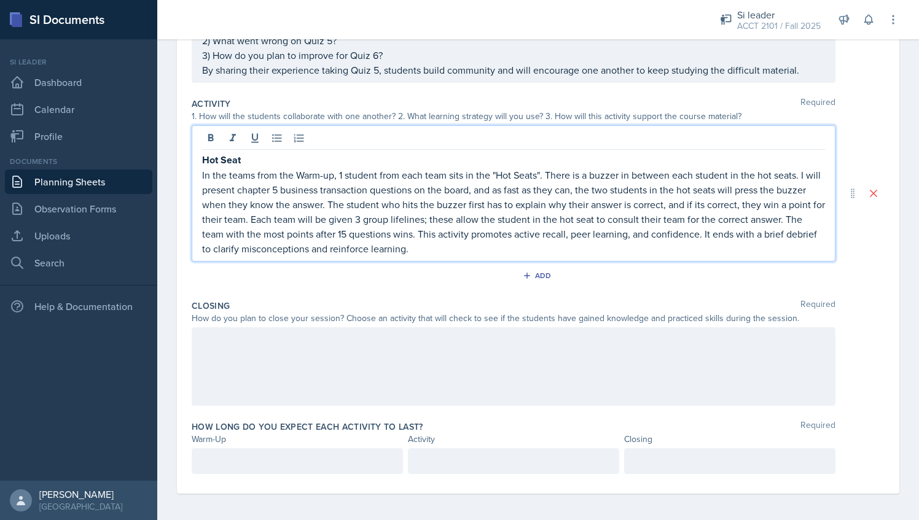
scroll to position [205, 0]
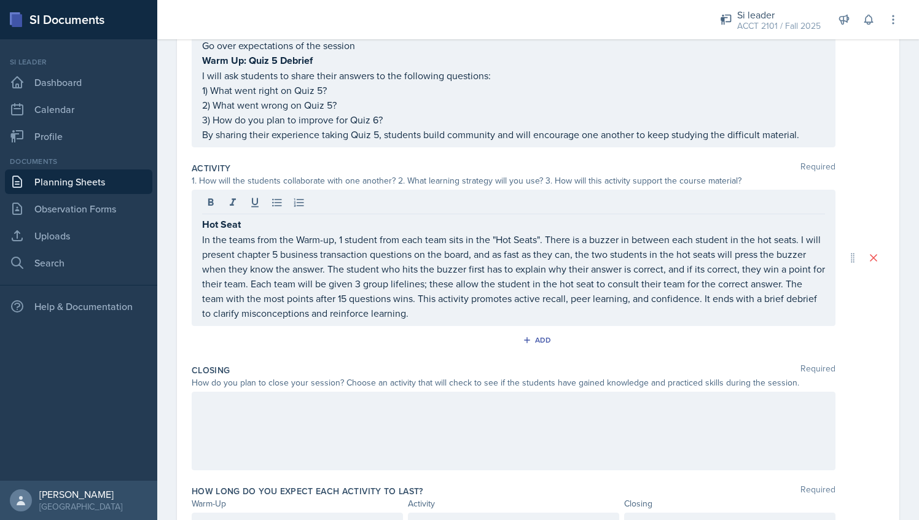
click at [315, 439] on div at bounding box center [514, 431] width 644 height 79
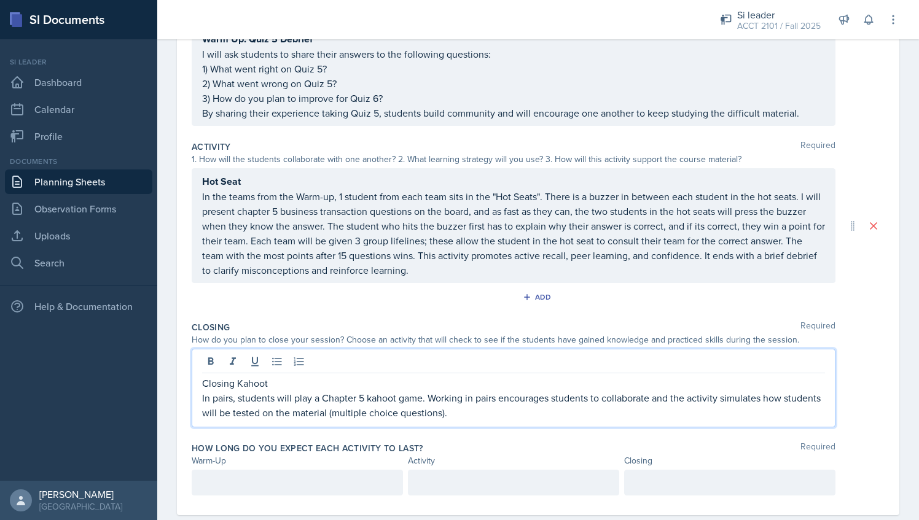
click at [301, 474] on div at bounding box center [297, 483] width 211 height 26
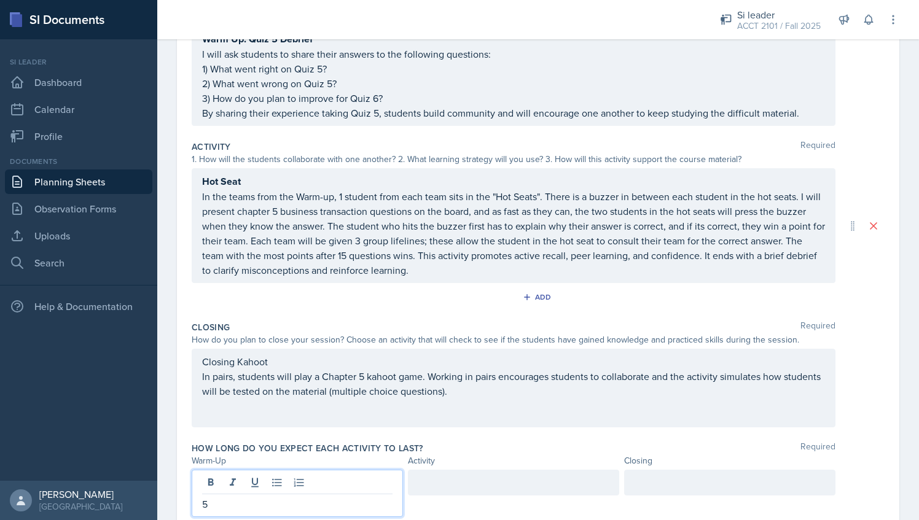
click at [449, 476] on div at bounding box center [513, 483] width 211 height 26
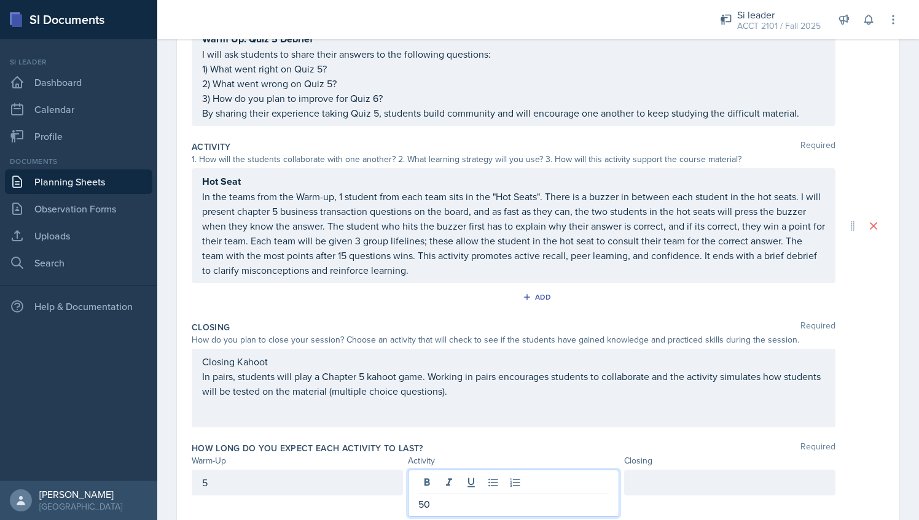
click at [640, 488] on div at bounding box center [729, 483] width 211 height 26
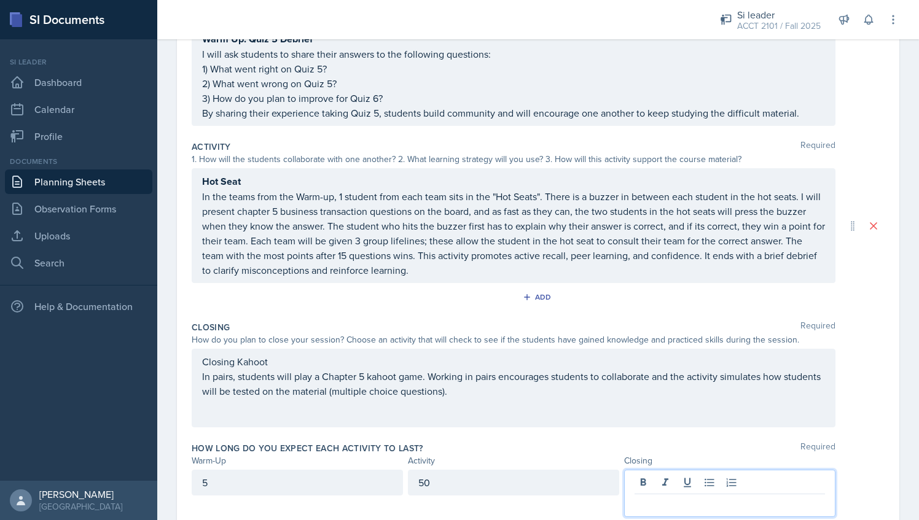
scroll to position [247, 0]
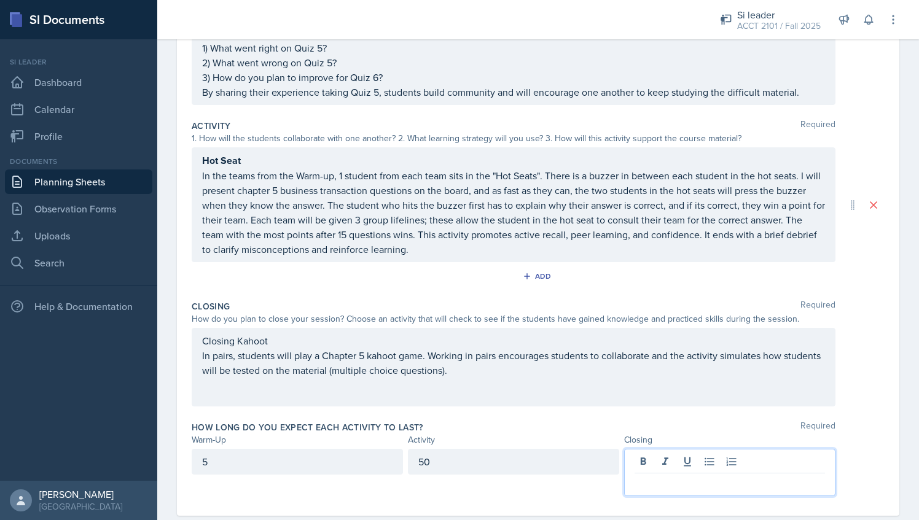
click at [487, 464] on div "50" at bounding box center [513, 462] width 211 height 26
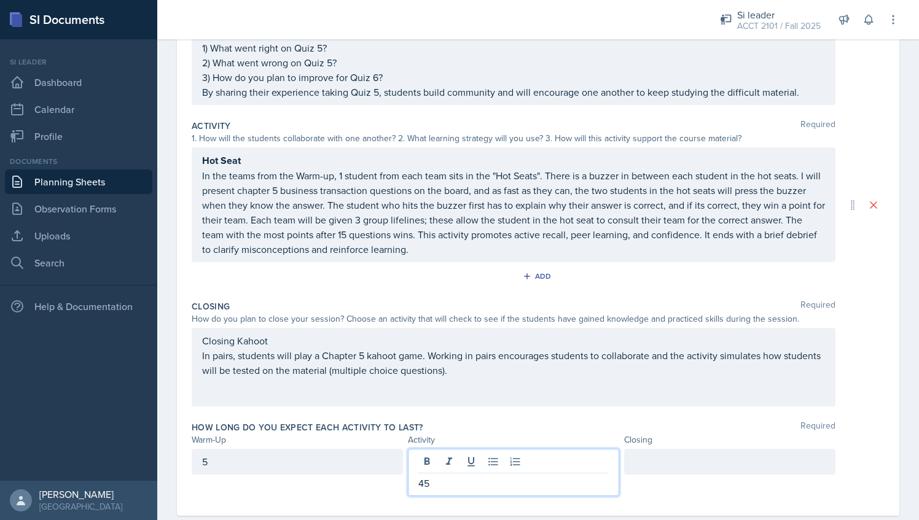
click at [658, 466] on div at bounding box center [729, 462] width 211 height 26
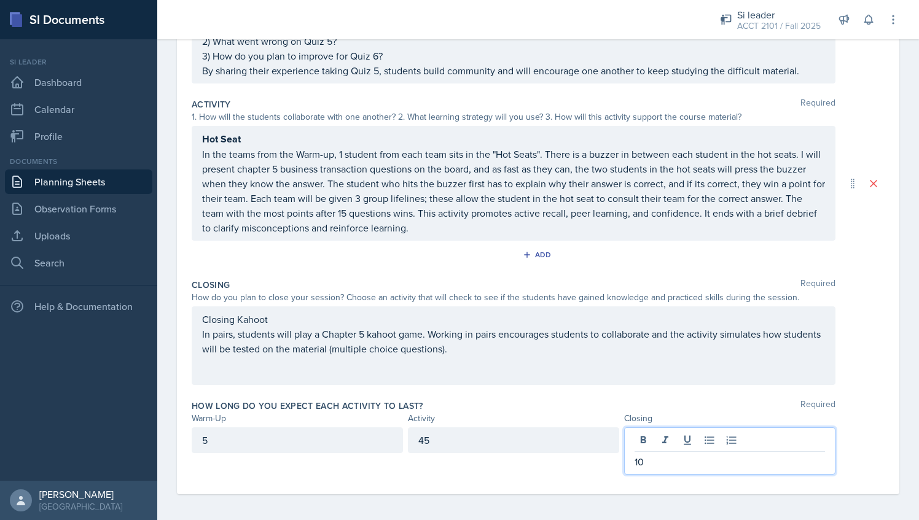
scroll to position [0, 0]
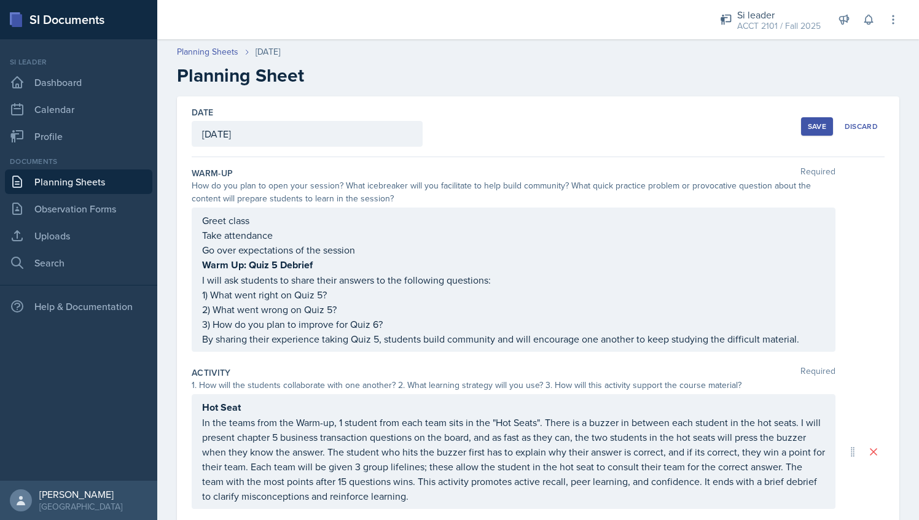
click at [808, 122] on div "Save" at bounding box center [817, 127] width 18 height 10
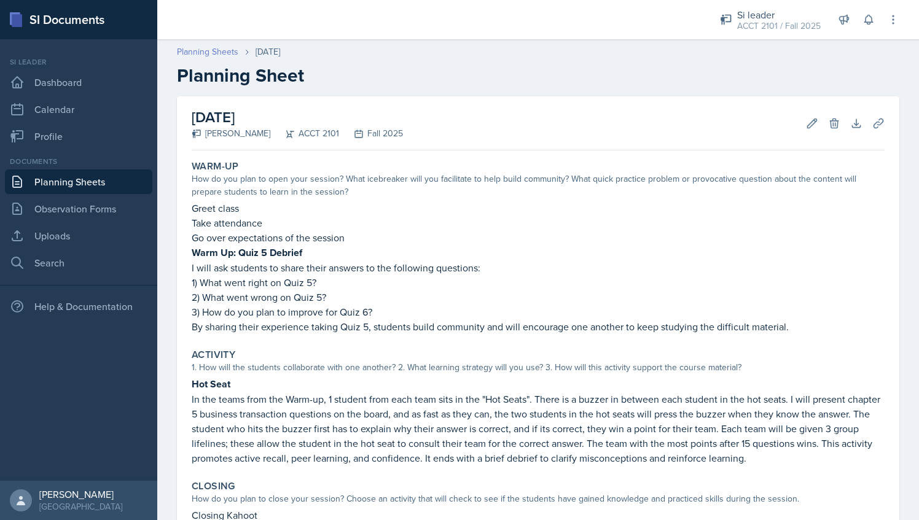
click at [214, 51] on link "Planning Sheets" at bounding box center [207, 51] width 61 height 13
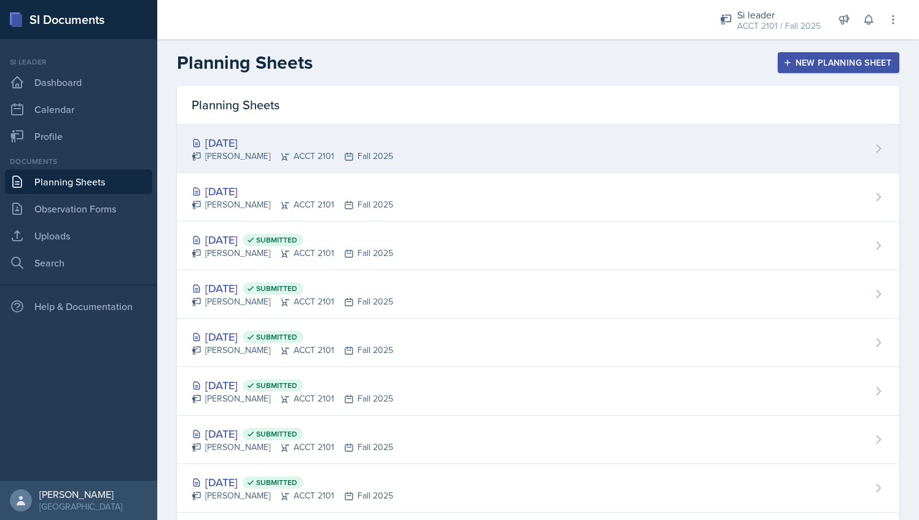
click at [401, 158] on div "[DATE] [PERSON_NAME] ACCT 2101 Fall 2025" at bounding box center [538, 149] width 723 height 49
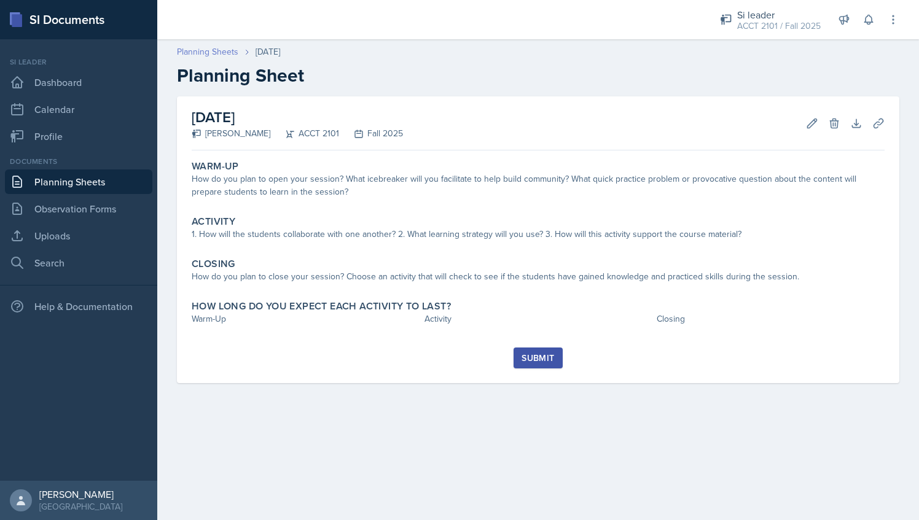
click at [229, 55] on link "Planning Sheets" at bounding box center [207, 51] width 61 height 13
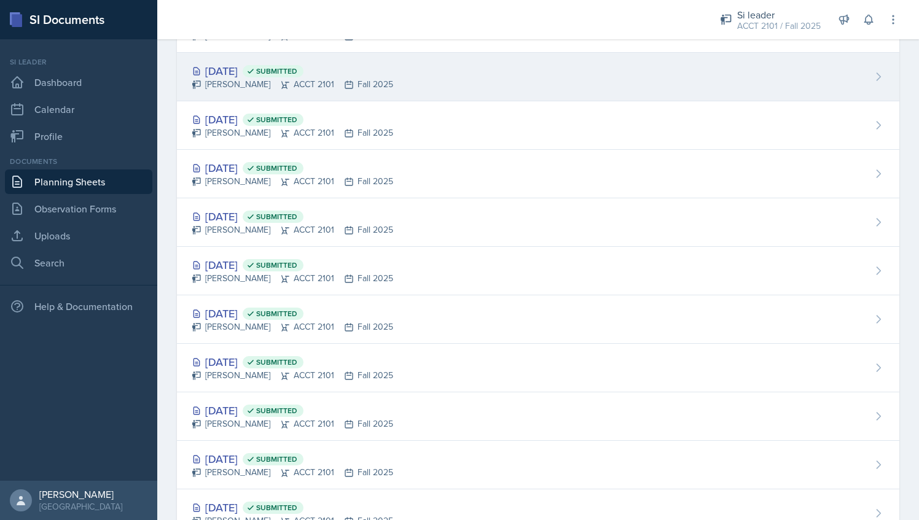
scroll to position [307, 0]
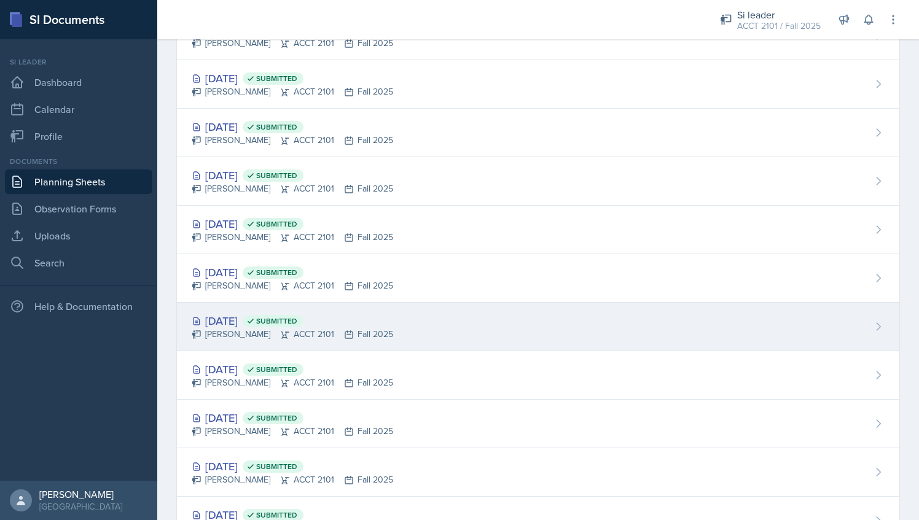
click at [259, 307] on div "[DATE] Submitted [PERSON_NAME] ACCT 2101 Fall 2025" at bounding box center [538, 327] width 723 height 49
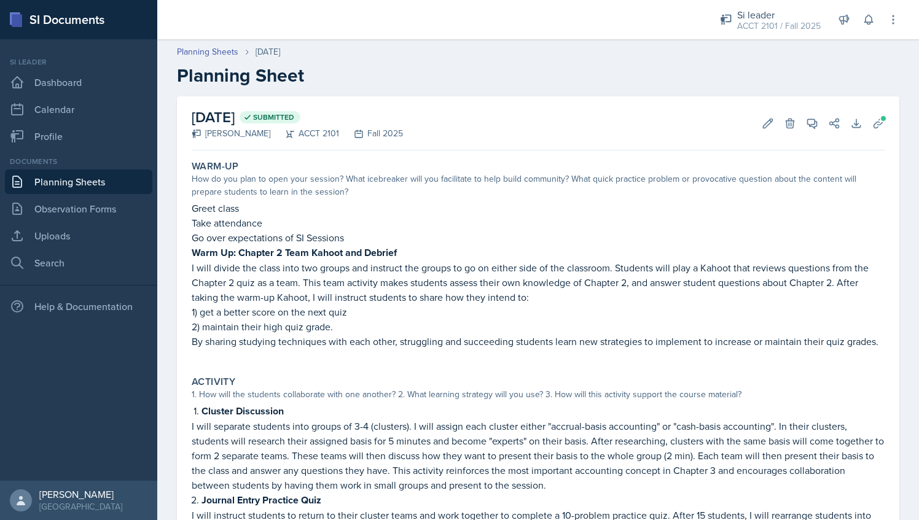
click at [224, 44] on header "Planning Sheets [DATE] Planning Sheet" at bounding box center [538, 66] width 762 height 66
click at [217, 55] on link "Planning Sheets" at bounding box center [207, 51] width 61 height 13
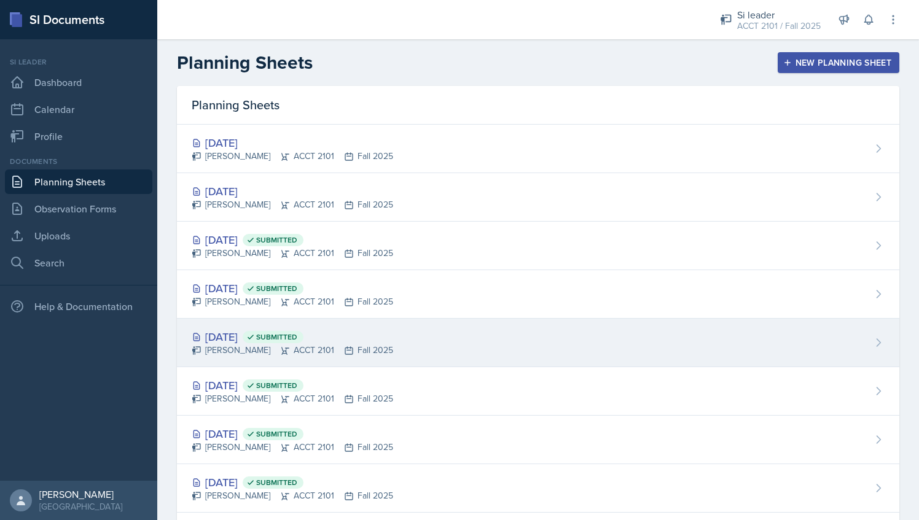
click at [254, 329] on div "[DATE] Submitted" at bounding box center [293, 337] width 202 height 17
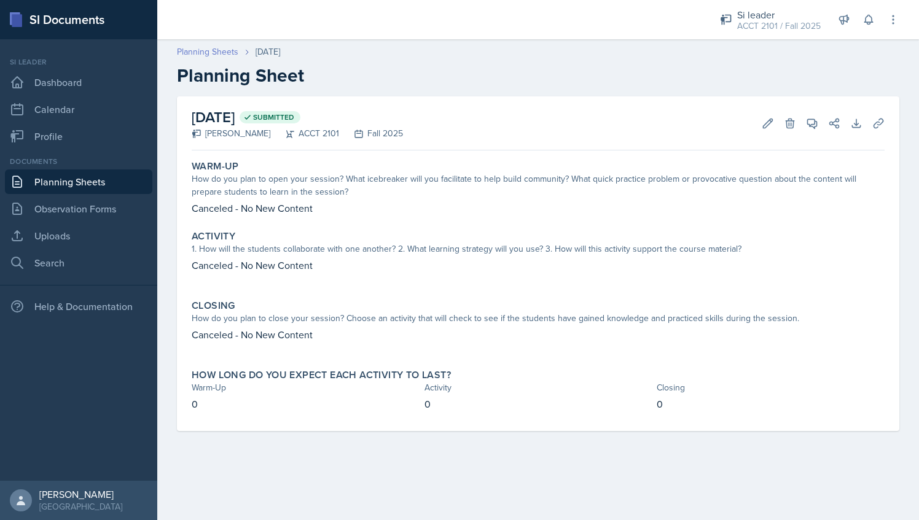
click at [229, 54] on link "Planning Sheets" at bounding box center [207, 51] width 61 height 13
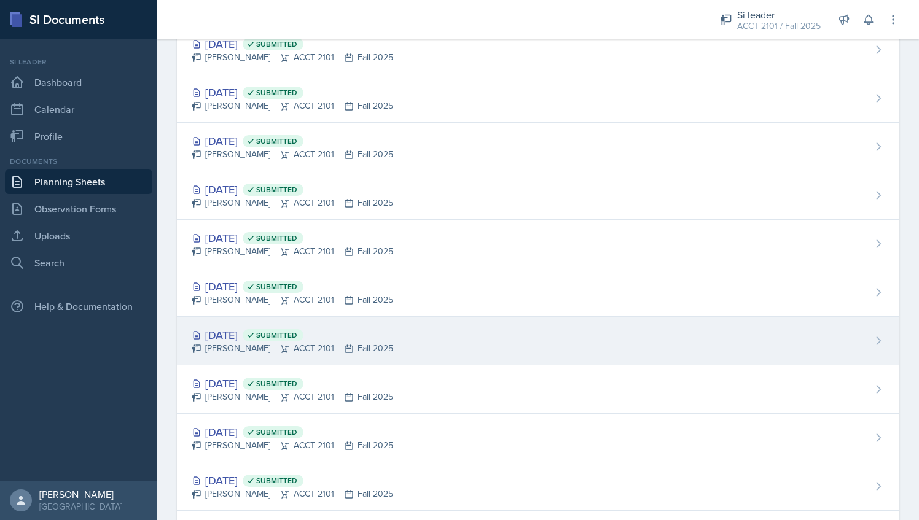
scroll to position [323, 0]
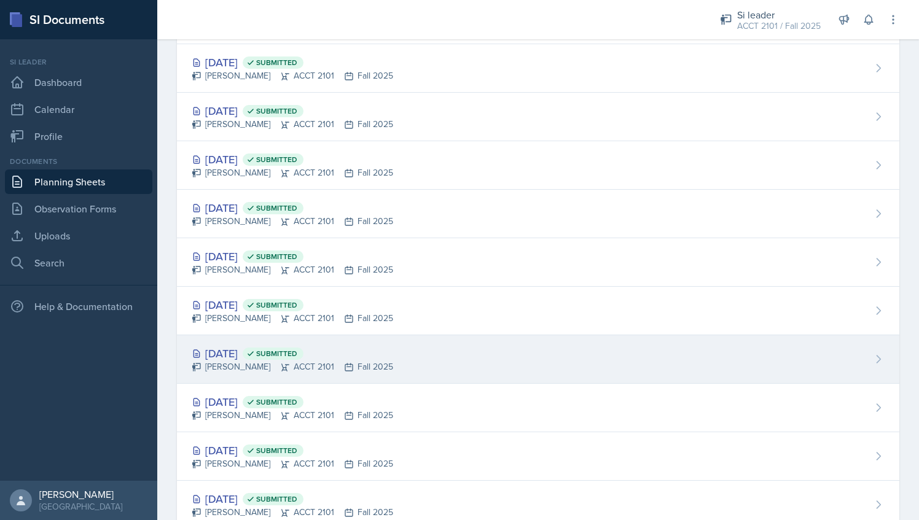
click at [245, 361] on div "[PERSON_NAME] ACCT 2101 Fall 2025" at bounding box center [293, 367] width 202 height 13
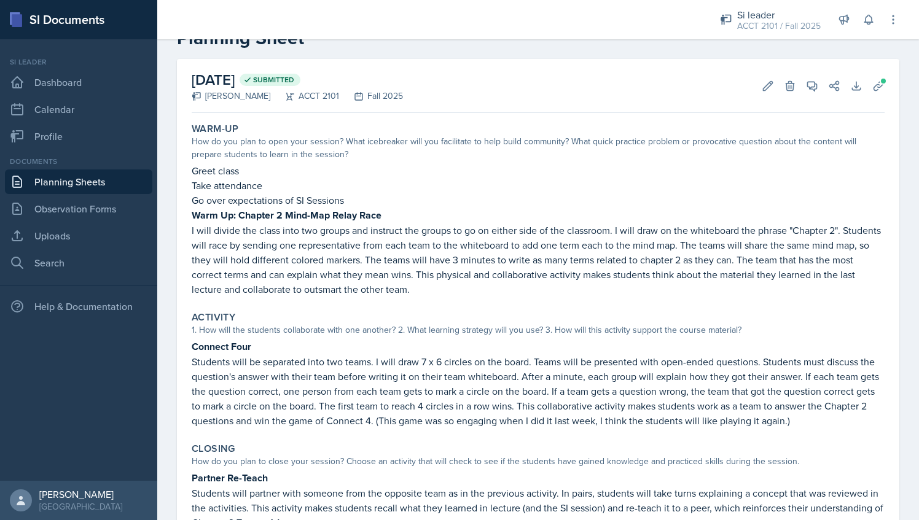
scroll to position [38, 0]
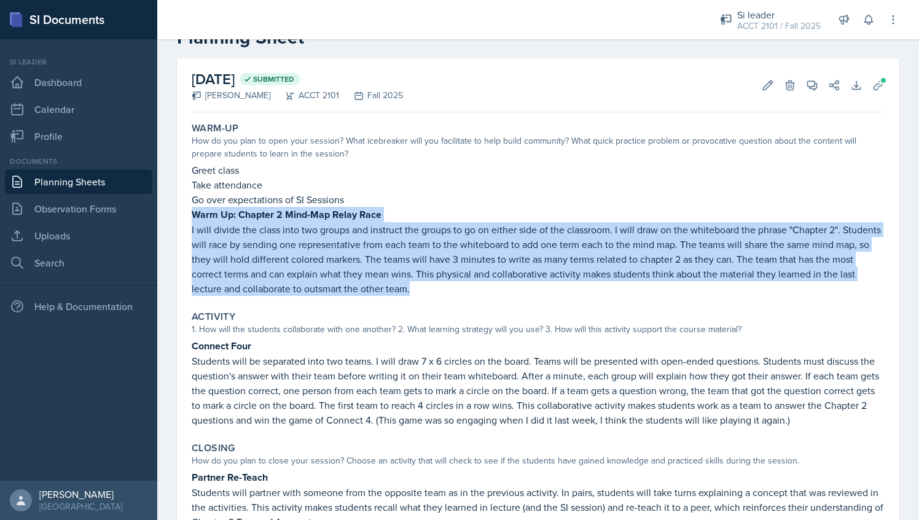
drag, startPoint x: 192, startPoint y: 214, endPoint x: 503, endPoint y: 290, distance: 319.5
click at [503, 290] on div "Greet class Take attendance Go over expectations of SI Sessions Warm Up: Chapte…" at bounding box center [538, 229] width 693 height 133
copy div "Warm Up: Chapter 2 Mind-Map Relay Race I will divide the class into two groups …"
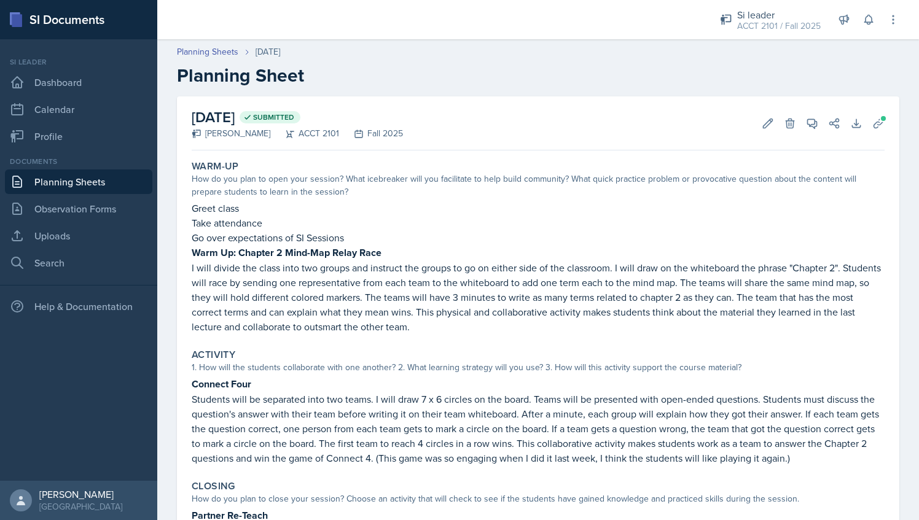
click at [195, 36] on div at bounding box center [427, 19] width 521 height 39
click at [215, 58] on div "Planning Sheets [DATE] Planning Sheet" at bounding box center [538, 65] width 762 height 41
click at [227, 57] on link "Planning Sheets" at bounding box center [207, 51] width 61 height 13
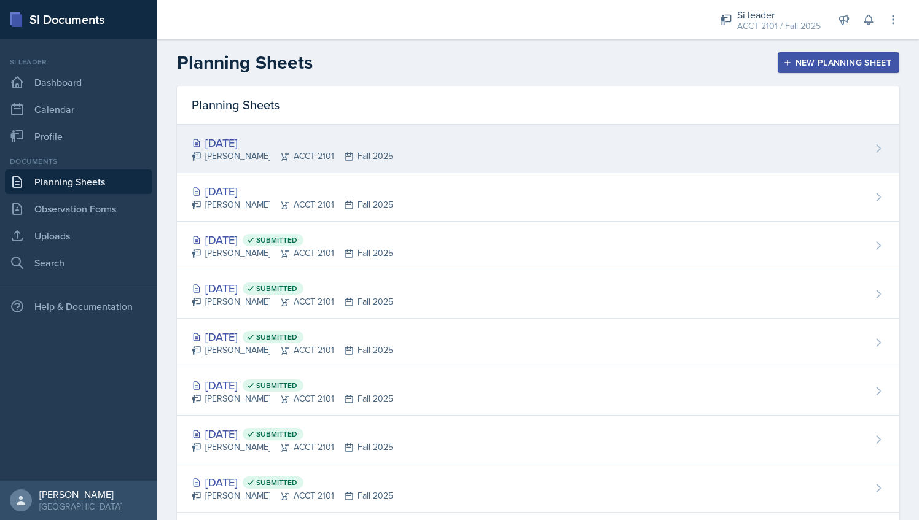
click at [407, 153] on div "[DATE] [PERSON_NAME] ACCT 2101 Fall 2025" at bounding box center [538, 149] width 723 height 49
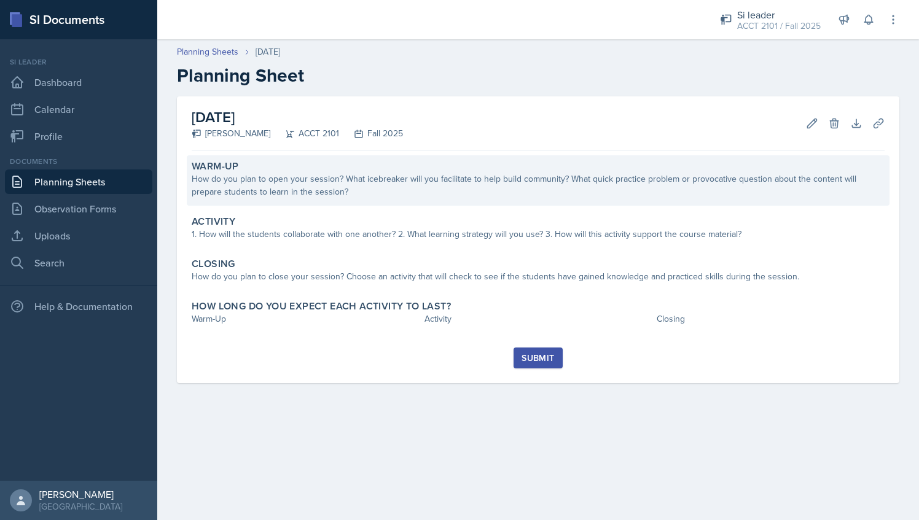
click at [334, 192] on div "How do you plan to open your session? What icebreaker will you facilitate to he…" at bounding box center [538, 186] width 693 height 26
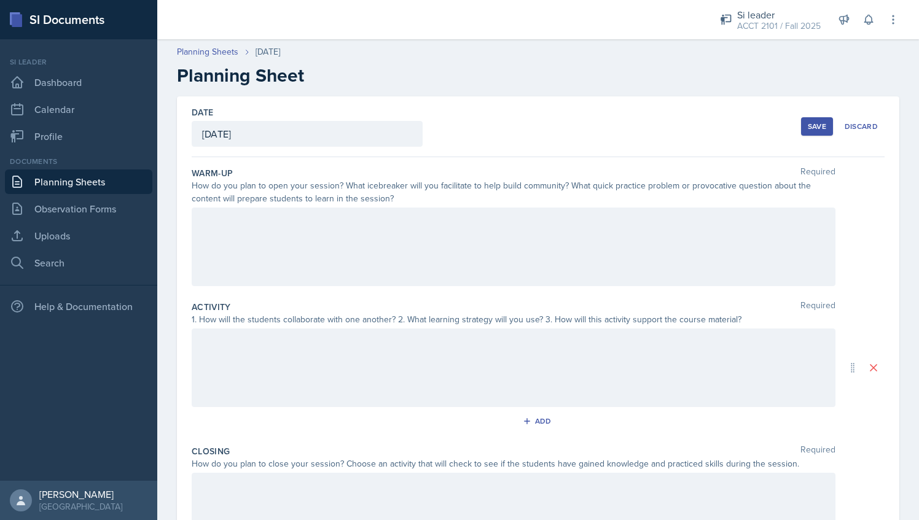
click at [279, 233] on div at bounding box center [514, 247] width 644 height 79
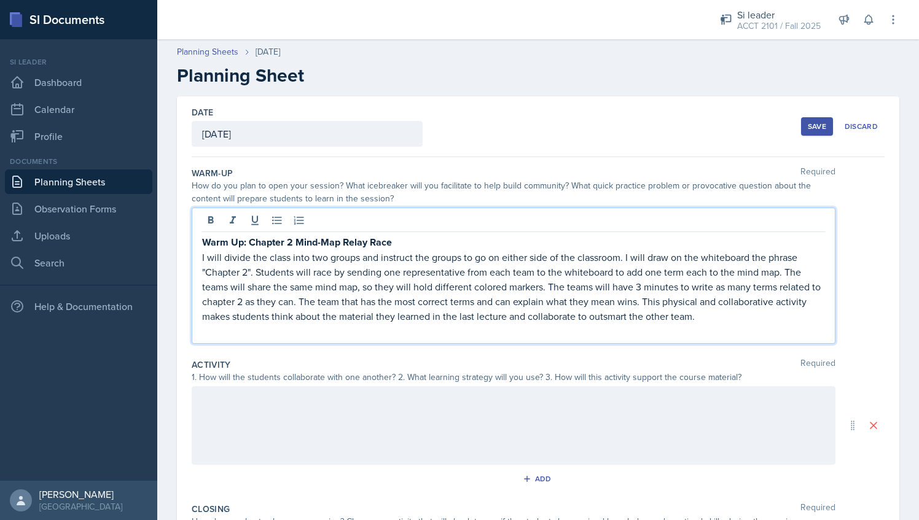
click at [808, 124] on div "Save" at bounding box center [817, 127] width 18 height 10
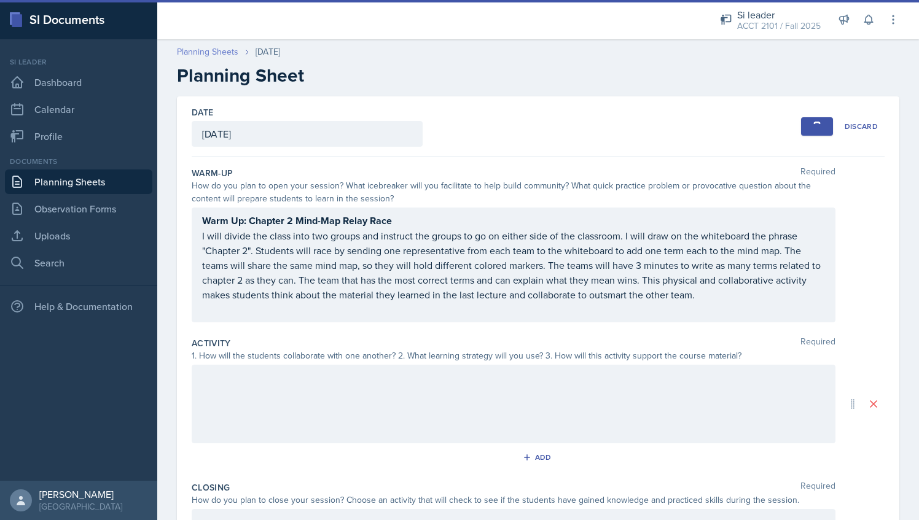
click at [214, 57] on link "Planning Sheets" at bounding box center [207, 51] width 61 height 13
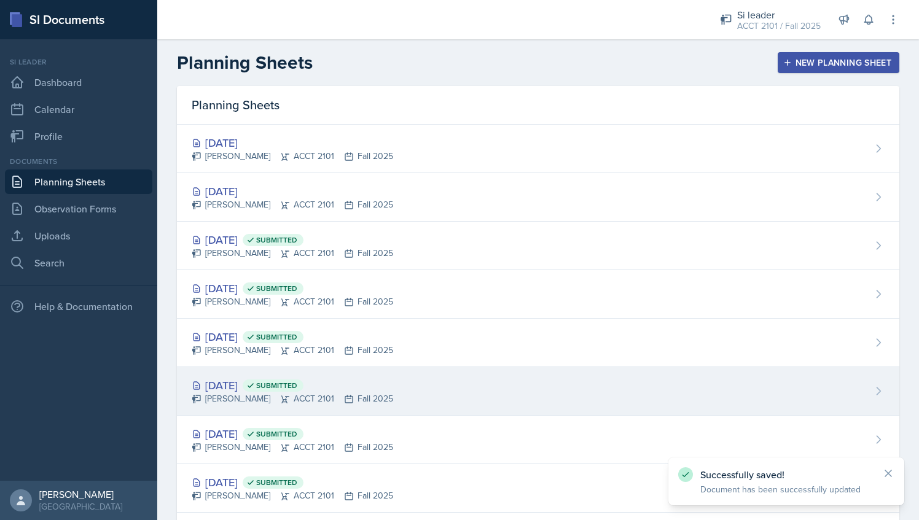
scroll to position [358, 0]
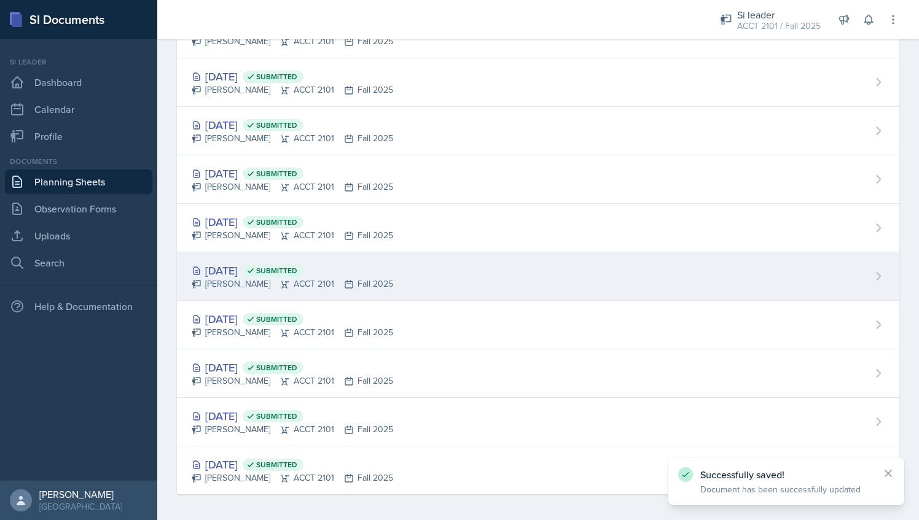
click at [246, 262] on div "[DATE] Submitted" at bounding box center [293, 270] width 202 height 17
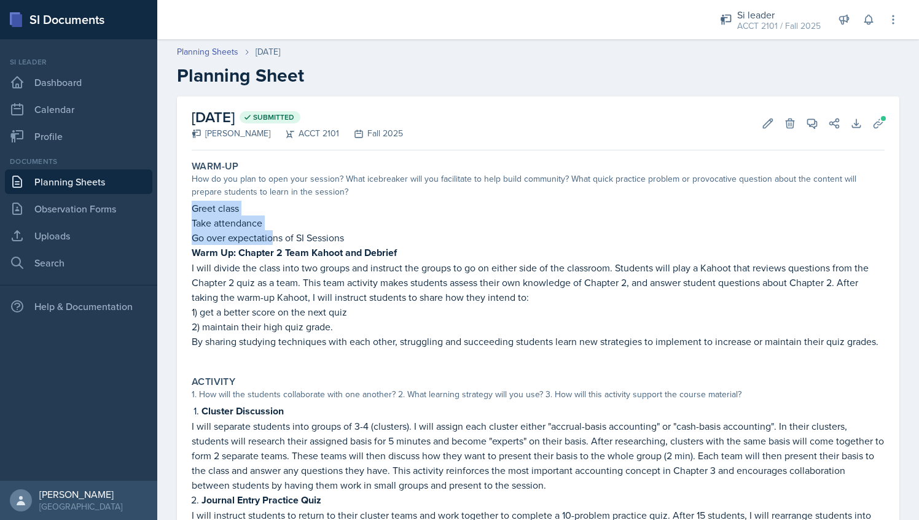
drag, startPoint x: 193, startPoint y: 205, endPoint x: 273, endPoint y: 234, distance: 85.5
click at [273, 234] on div "Greet class Take attendance Go over expectations of SI Sessions Warm Up: Chapte…" at bounding box center [538, 281] width 693 height 160
click at [337, 237] on p "Go over expectations of SI Sessions" at bounding box center [538, 237] width 693 height 15
drag, startPoint x: 193, startPoint y: 206, endPoint x: 358, endPoint y: 236, distance: 167.9
click at [358, 236] on div "Greet class Take attendance Go over expectations of SI Sessions Warm Up: Chapte…" at bounding box center [538, 281] width 693 height 160
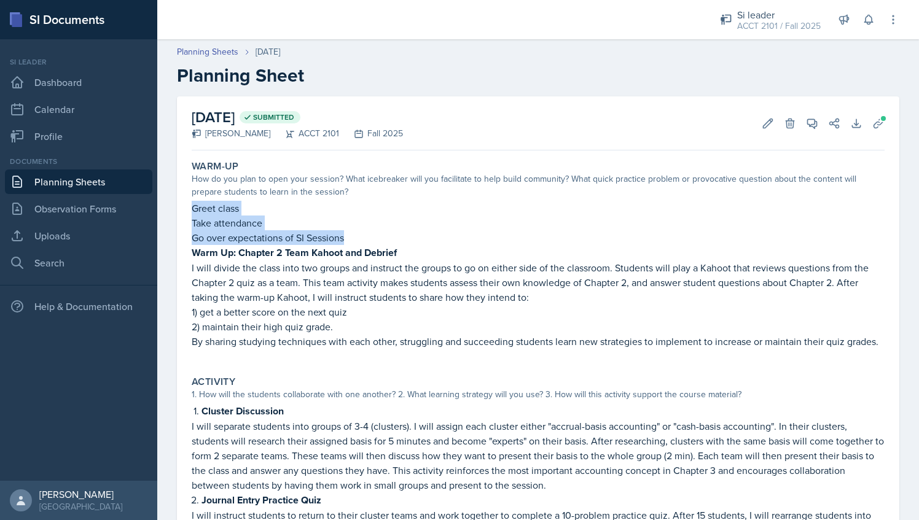
copy div "Greet class Take attendance Go over expectations of SI Sessions"
click at [224, 47] on link "Planning Sheets" at bounding box center [207, 51] width 61 height 13
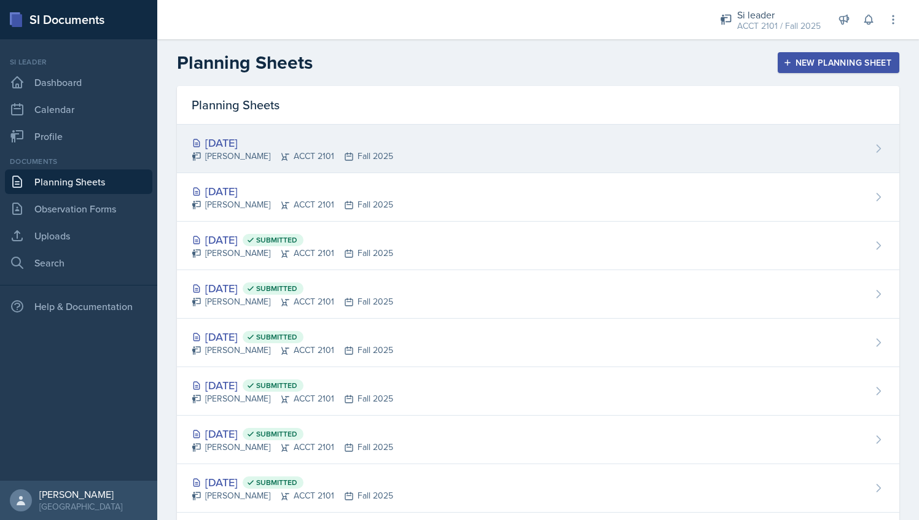
click at [317, 143] on div "[DATE]" at bounding box center [293, 143] width 202 height 17
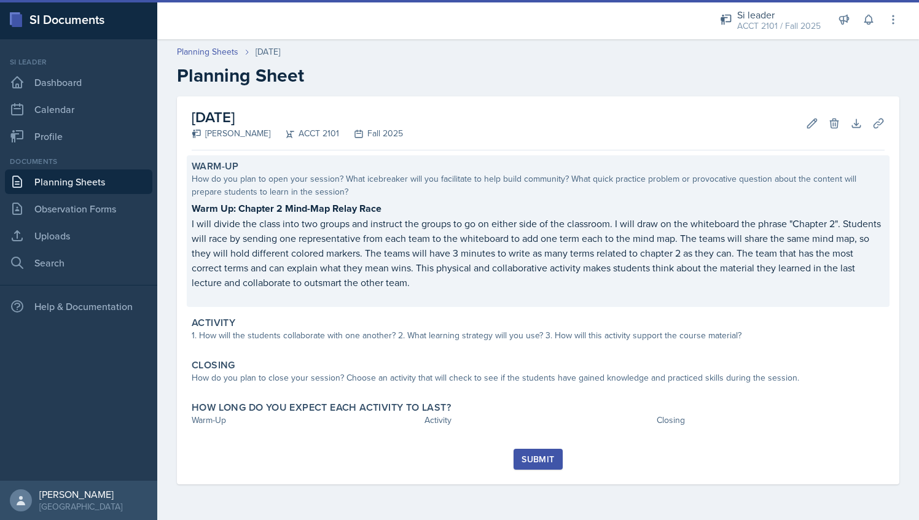
click at [212, 212] on strong "Warm Up: Chapter 2 Mind-Map Relay Race" at bounding box center [287, 209] width 190 height 14
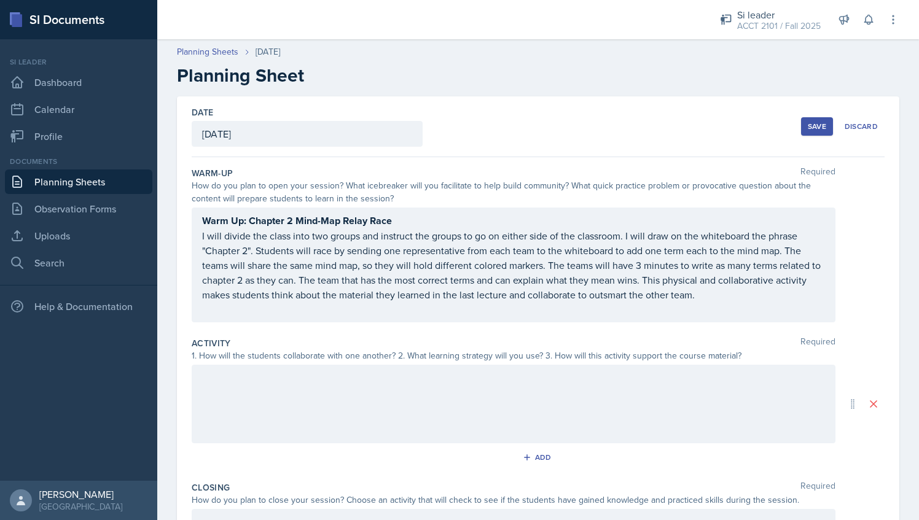
click at [199, 215] on div "Warm Up: Chapter 2 Mind-Map Relay Race I will divide the class into two groups …" at bounding box center [514, 265] width 644 height 115
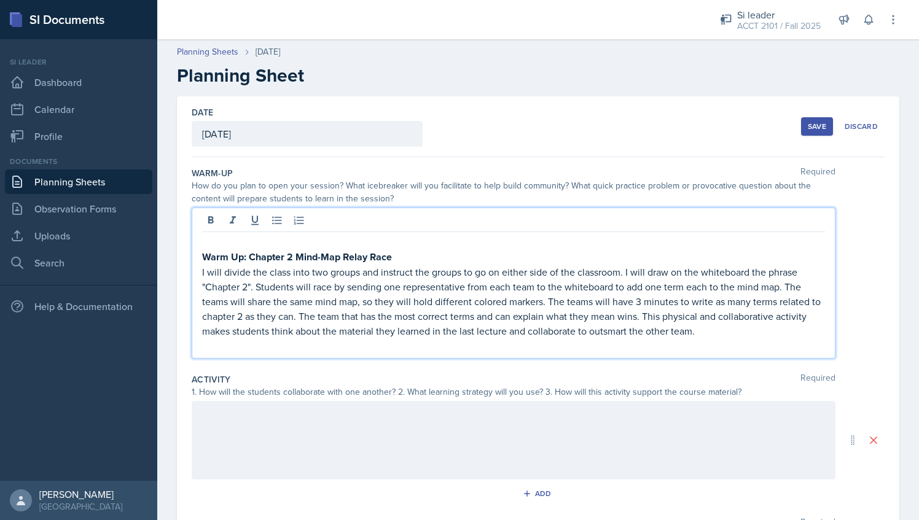
paste div
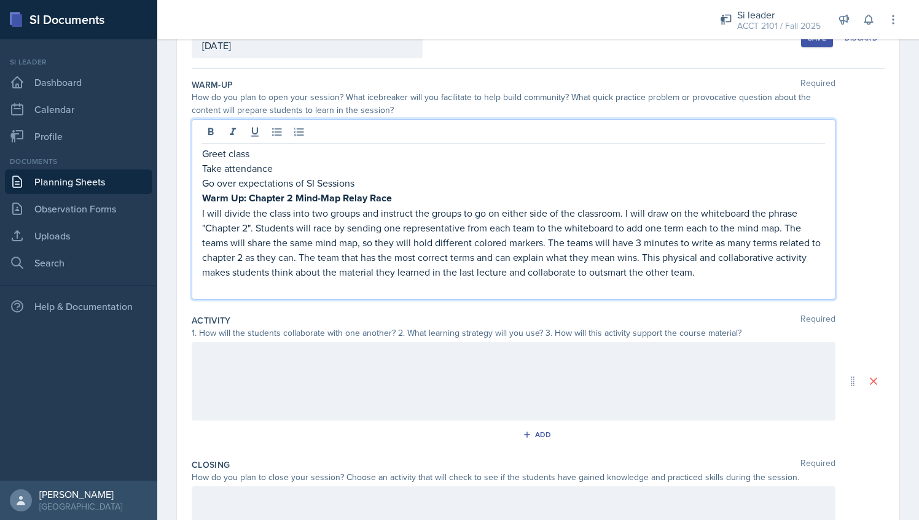
scroll to position [91, 0]
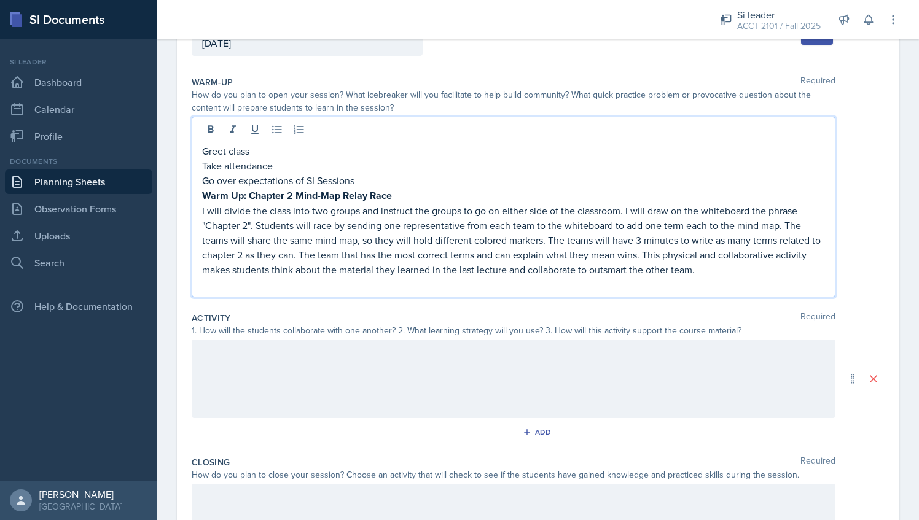
click at [291, 193] on strong "Warm Up: Chapter 2 Mind-Map Relay Race" at bounding box center [297, 196] width 190 height 14
click at [248, 227] on p "I will divide the class into two groups and instruct the groups to go on either…" at bounding box center [513, 240] width 623 height 74
click at [253, 256] on p "I will divide the class into two groups and instruct the groups to go on either…" at bounding box center [513, 240] width 623 height 74
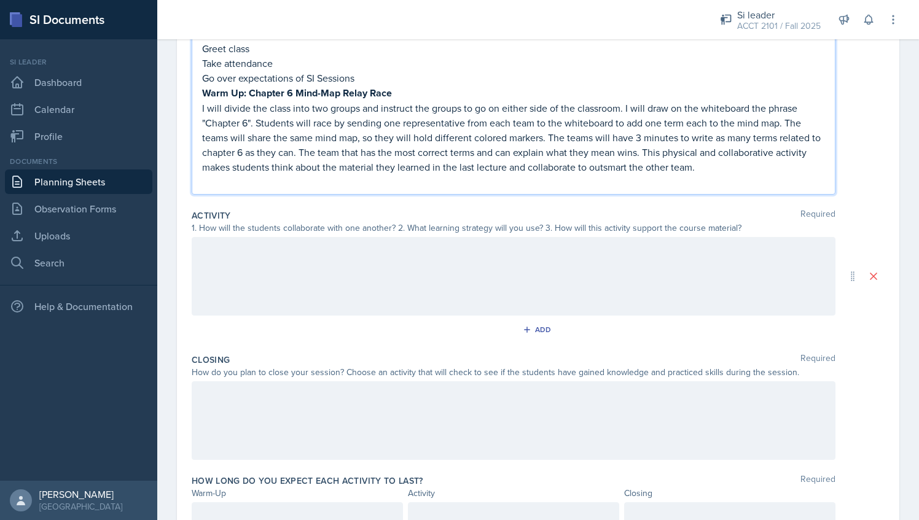
click at [345, 254] on p at bounding box center [513, 250] width 623 height 15
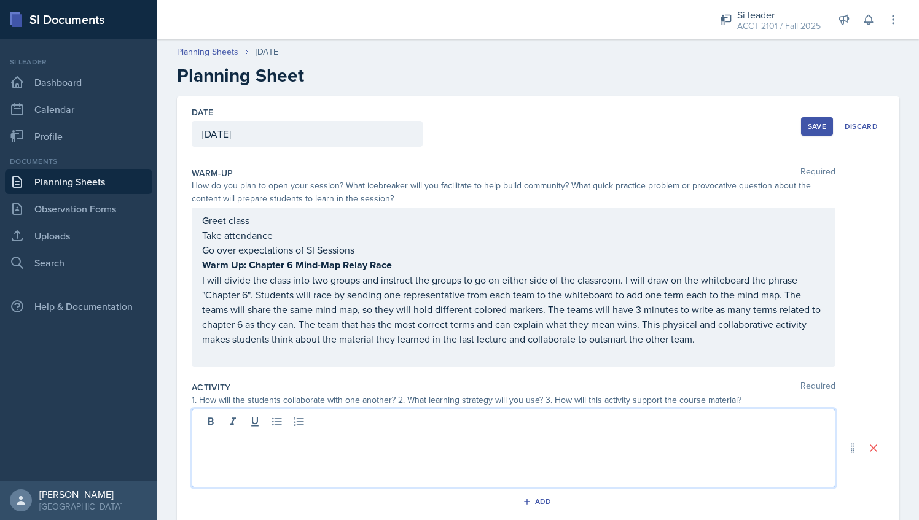
scroll to position [1, 0]
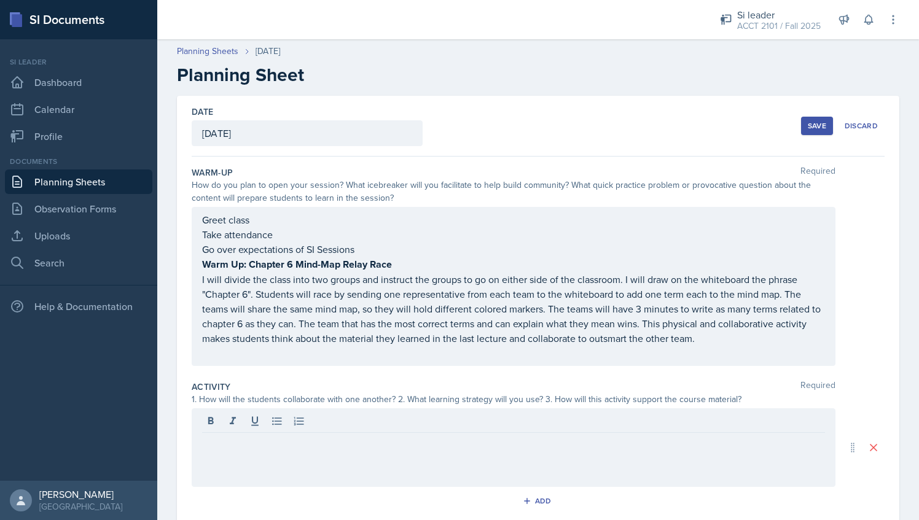
click at [801, 118] on button "Save" at bounding box center [817, 126] width 32 height 18
